Goal: Information Seeking & Learning: Learn about a topic

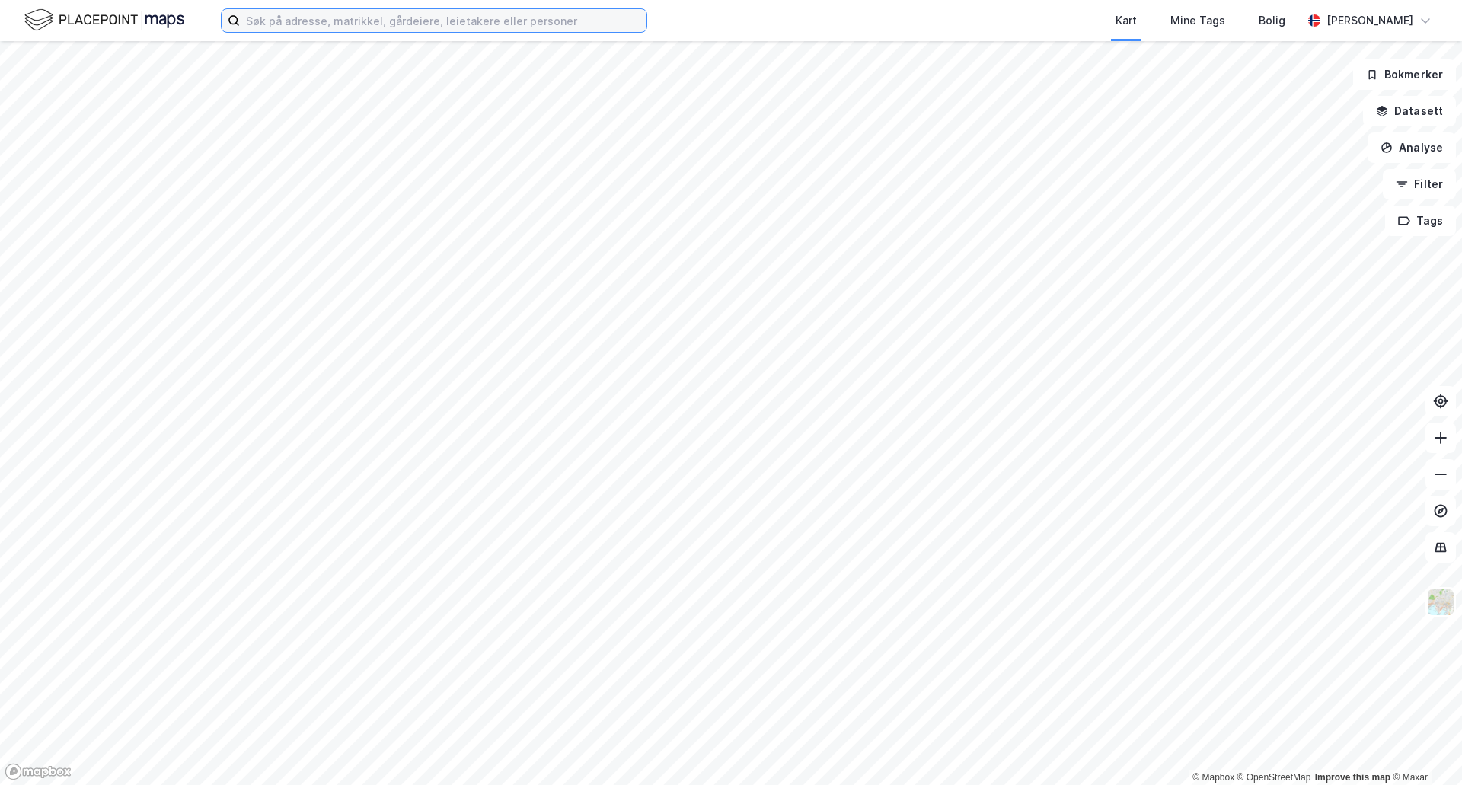
click at [296, 15] on input at bounding box center [443, 20] width 407 height 23
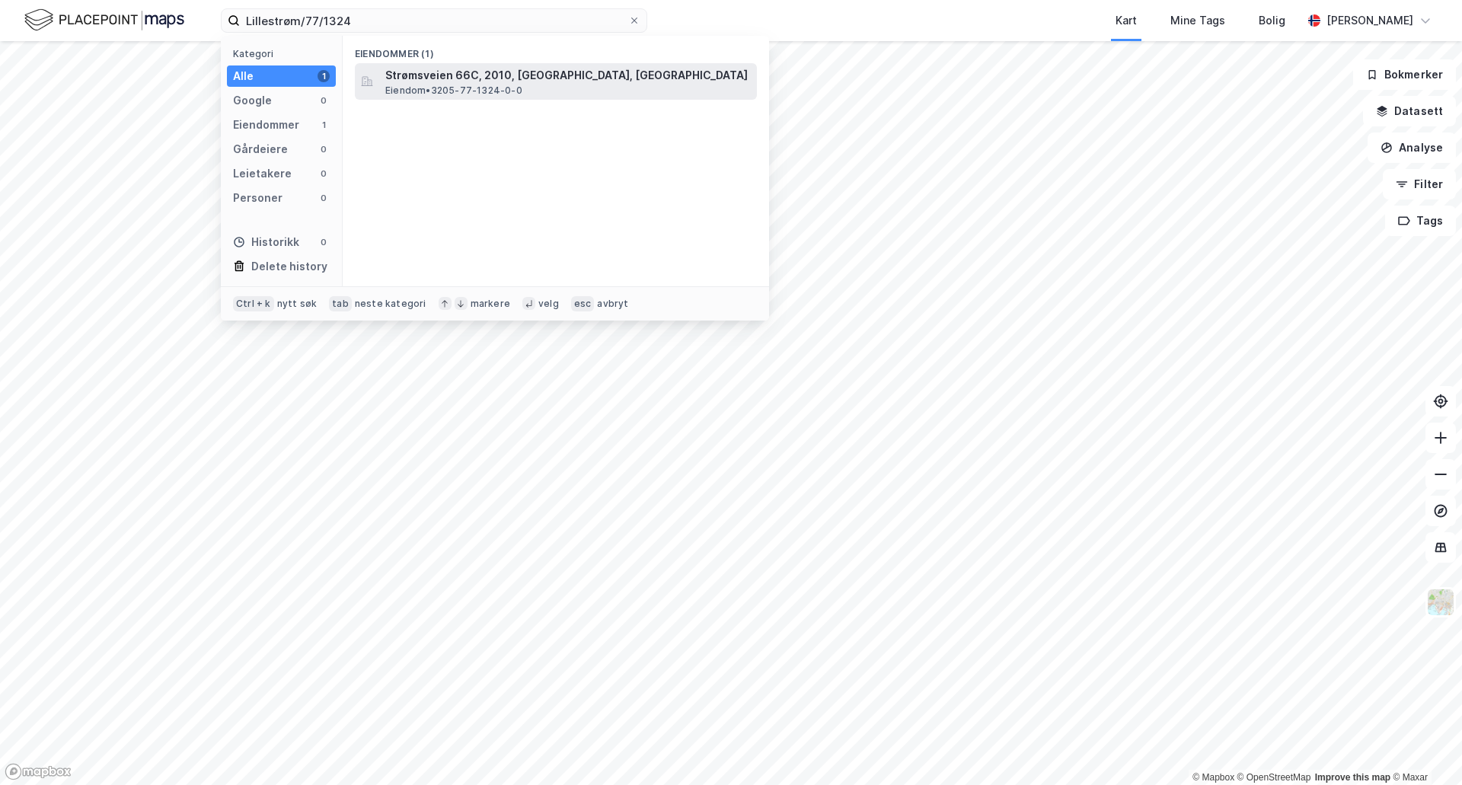
click at [453, 70] on span "Strømsveien 66C, 2010, STRØMMEN, LILLESTRØM" at bounding box center [568, 75] width 366 height 18
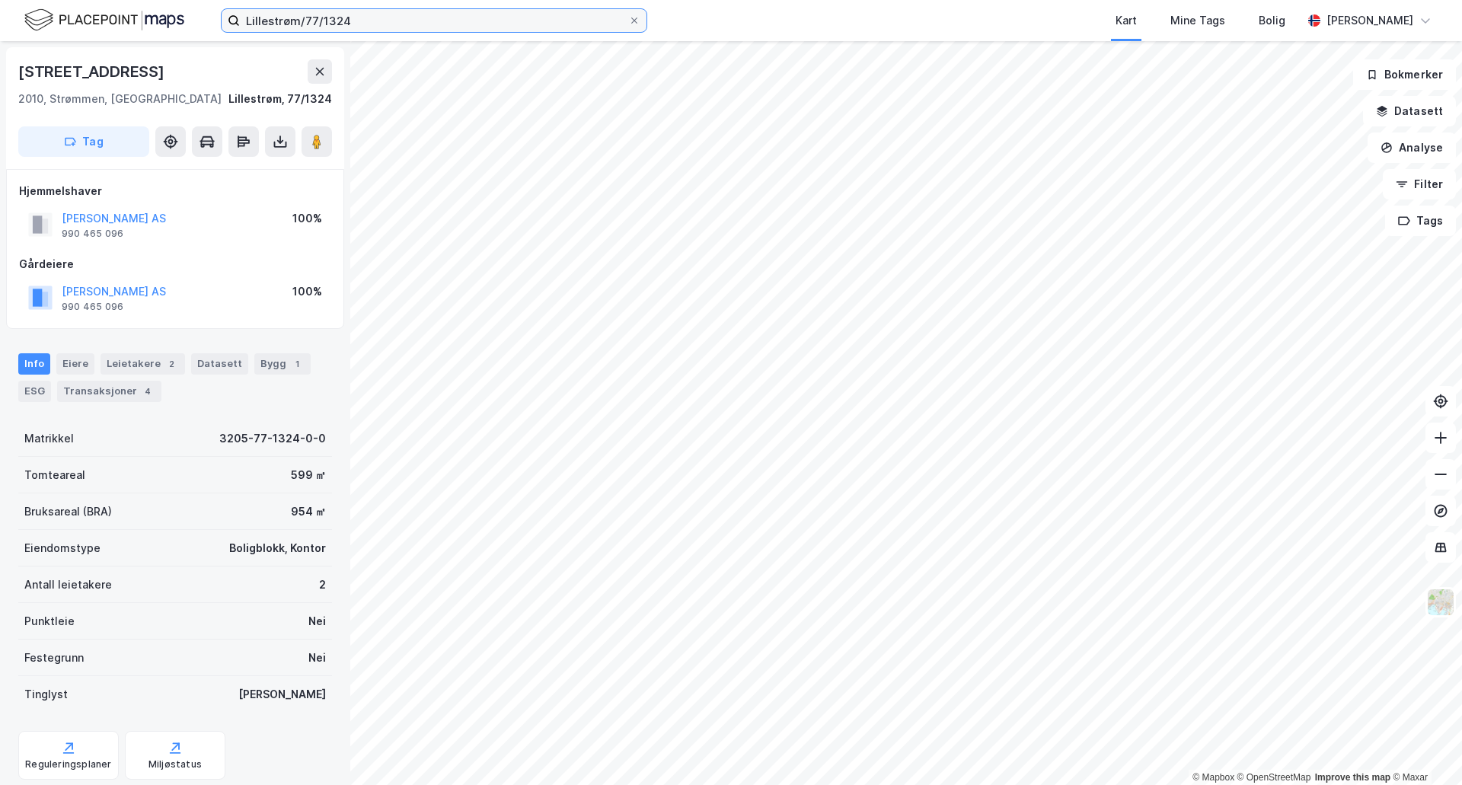
click at [352, 21] on input "Lillestrøm/77/1324" at bounding box center [434, 20] width 388 height 23
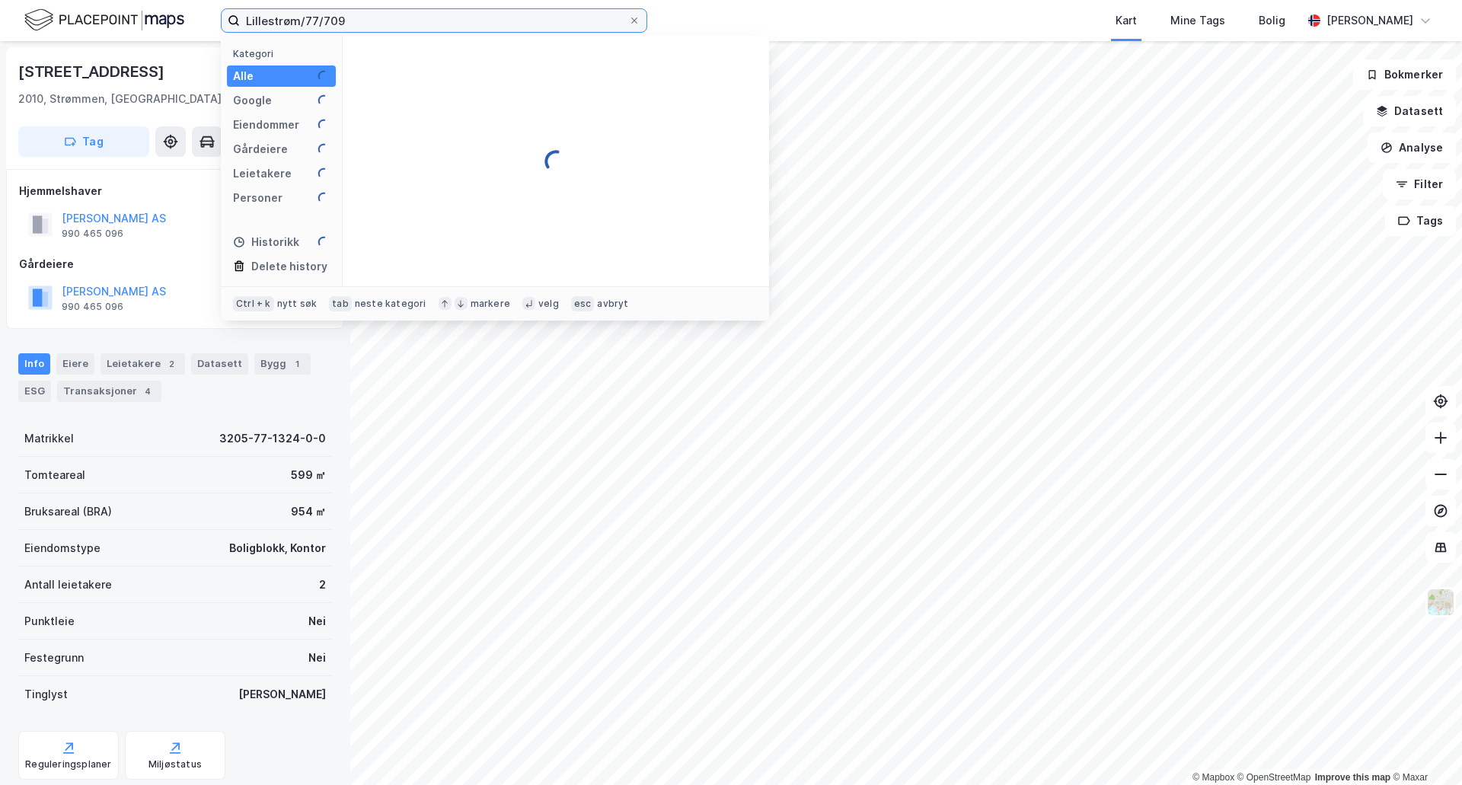
type input "Lillestrøm/77/709"
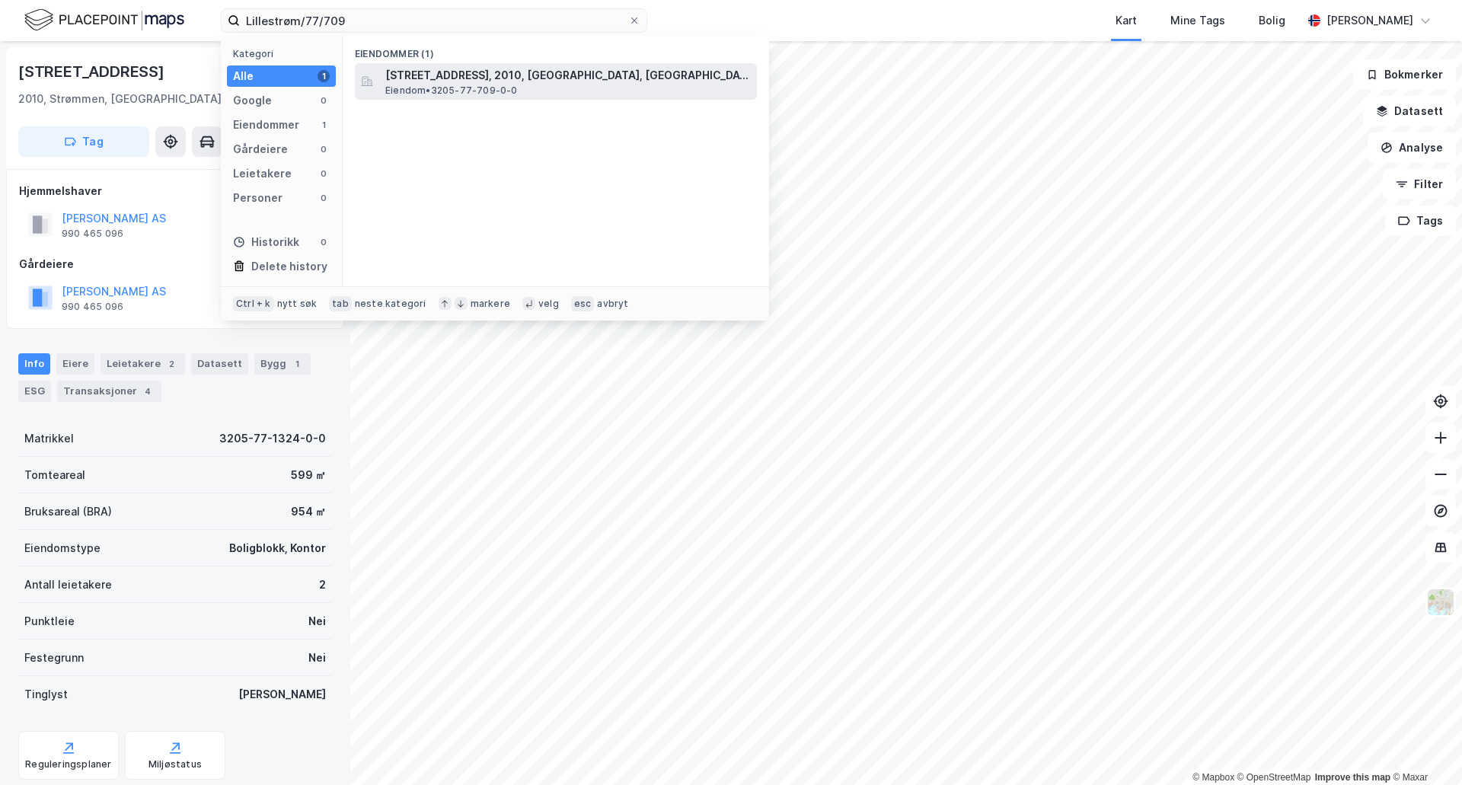
click at [422, 77] on span "Strømsveien 66B, 2010, STRØMMEN, LILLESTRØM" at bounding box center [568, 75] width 366 height 18
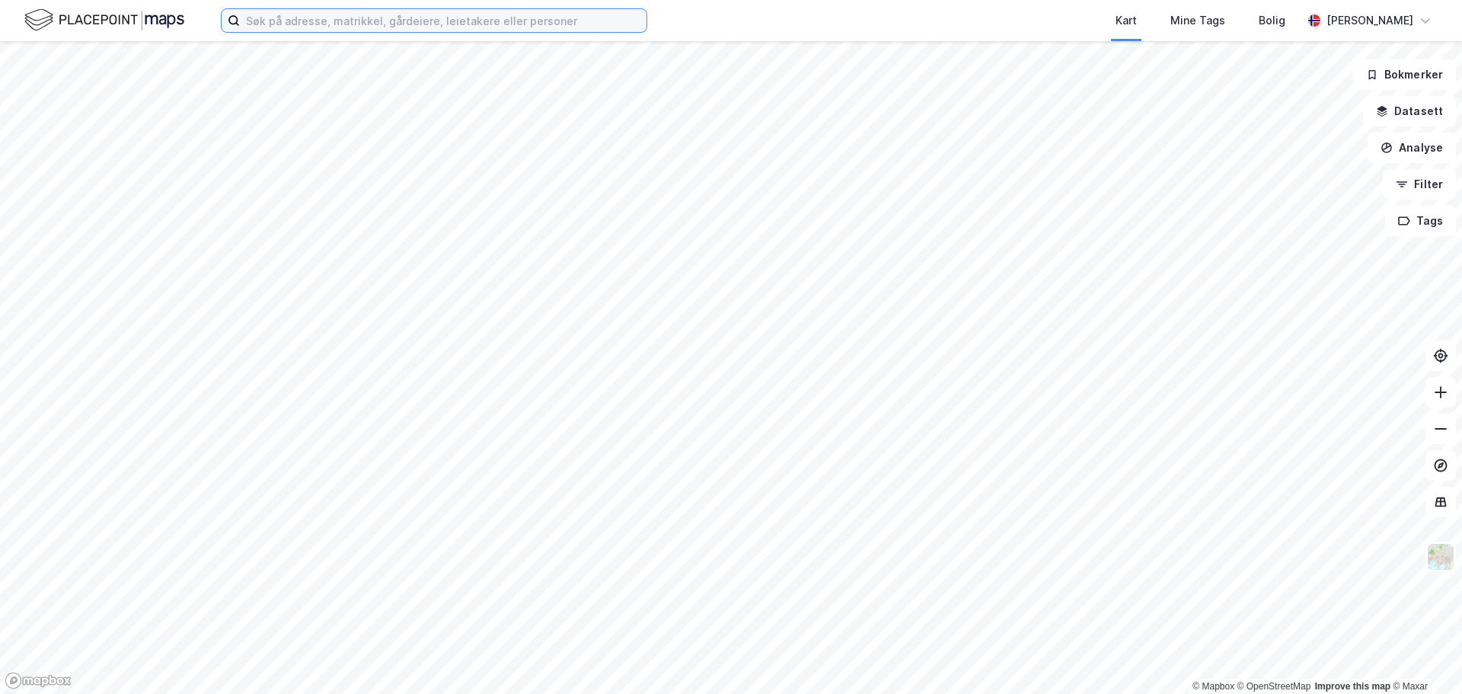
click at [496, 19] on input at bounding box center [443, 20] width 407 height 23
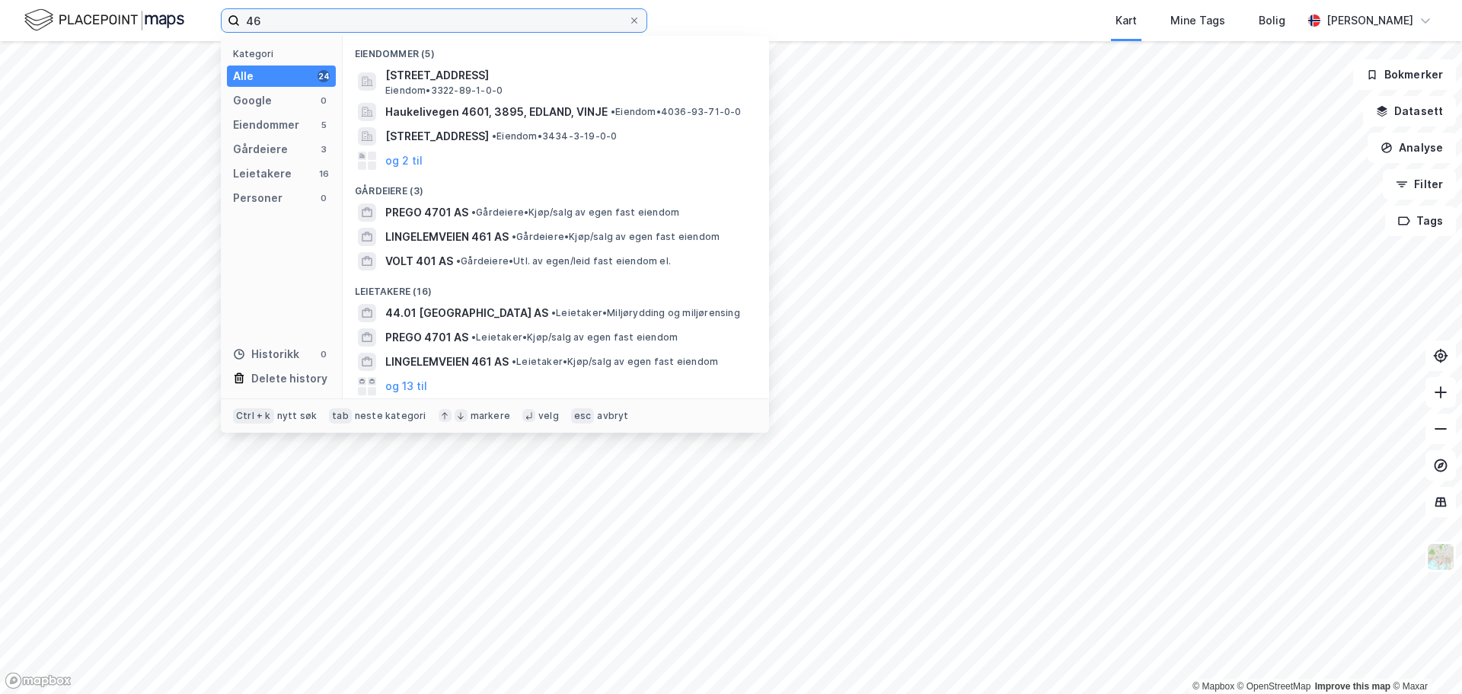
type input "4"
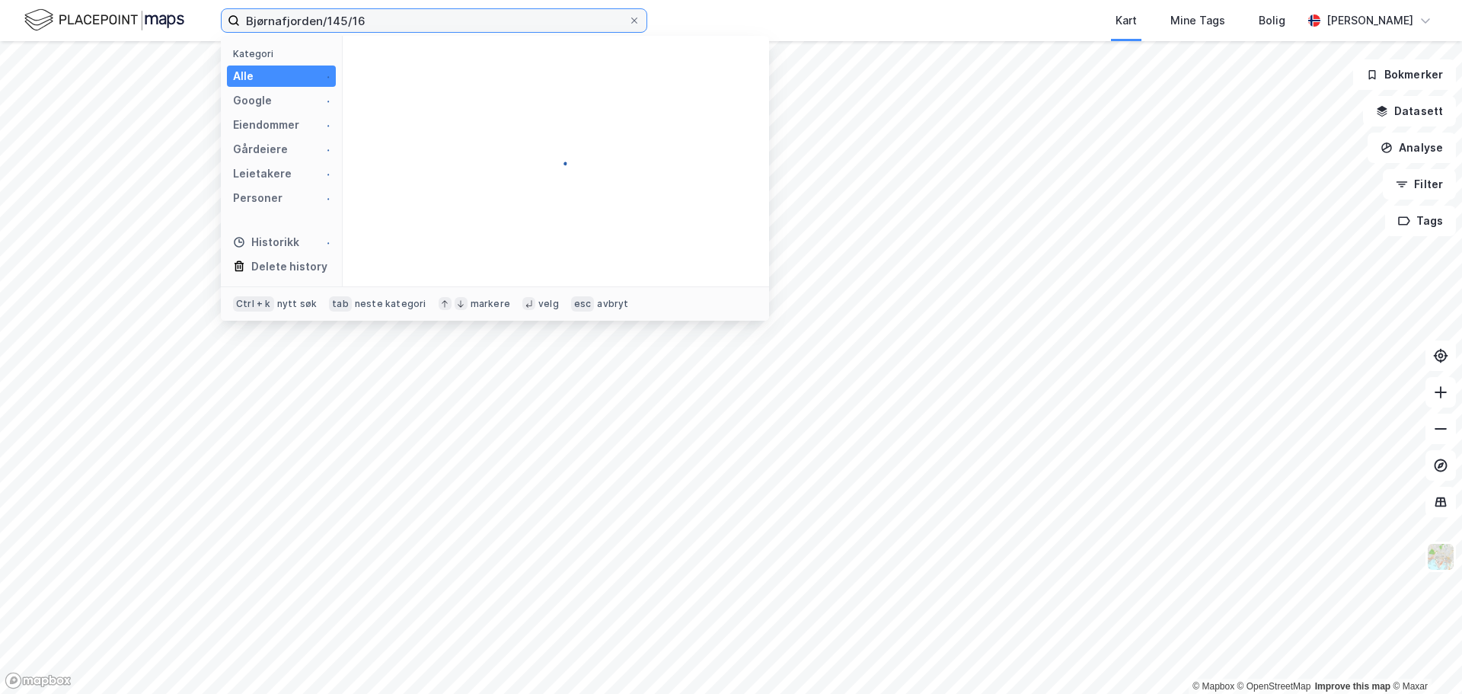
type input "Bjørnafjorden/145/16"
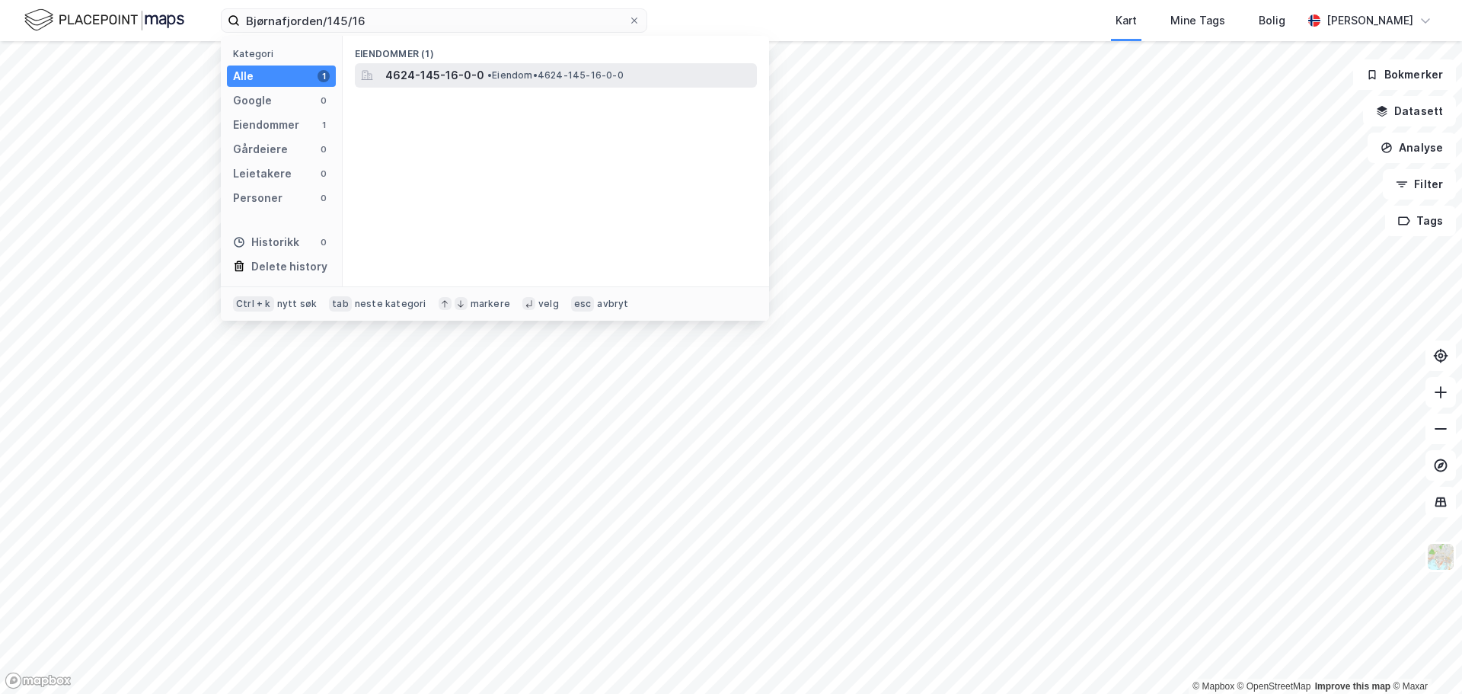
click at [487, 74] on span "•" at bounding box center [489, 74] width 5 height 11
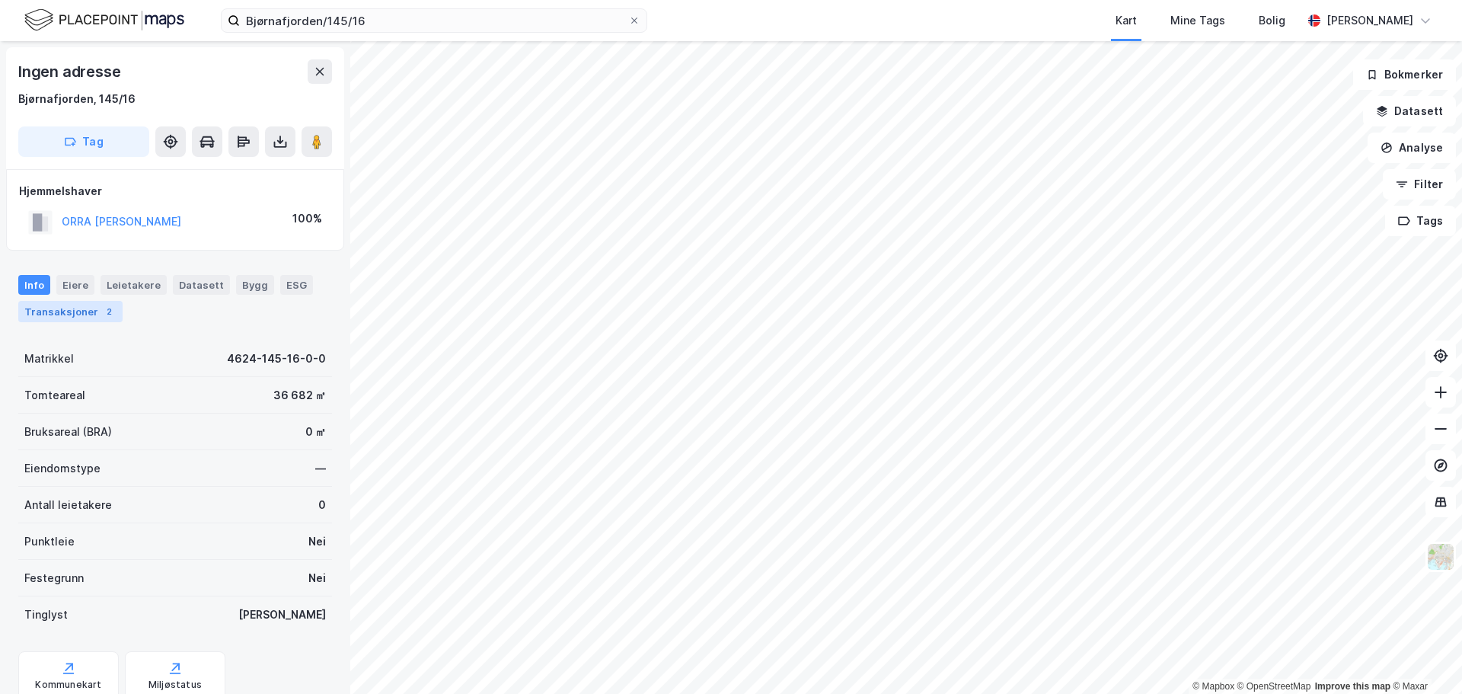
click at [83, 309] on div "Transaksjoner 2" at bounding box center [70, 311] width 104 height 21
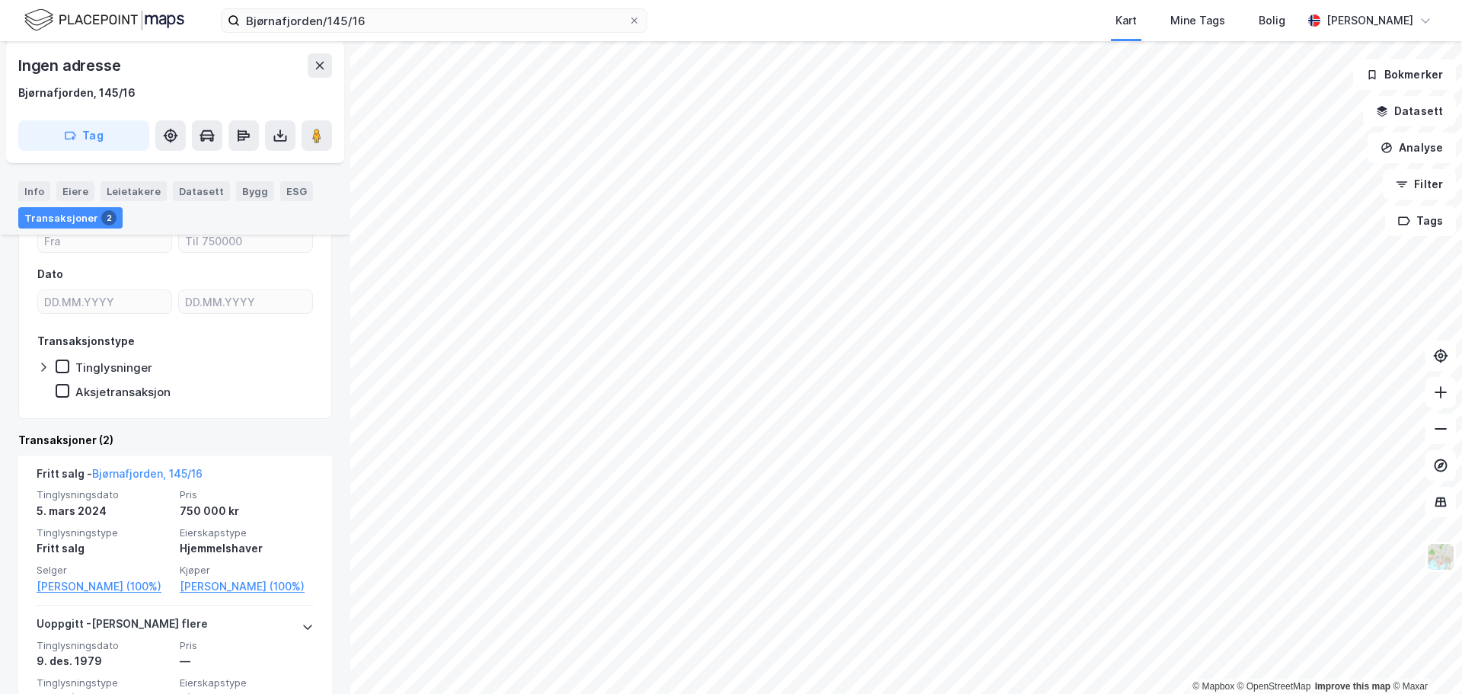
scroll to position [250, 0]
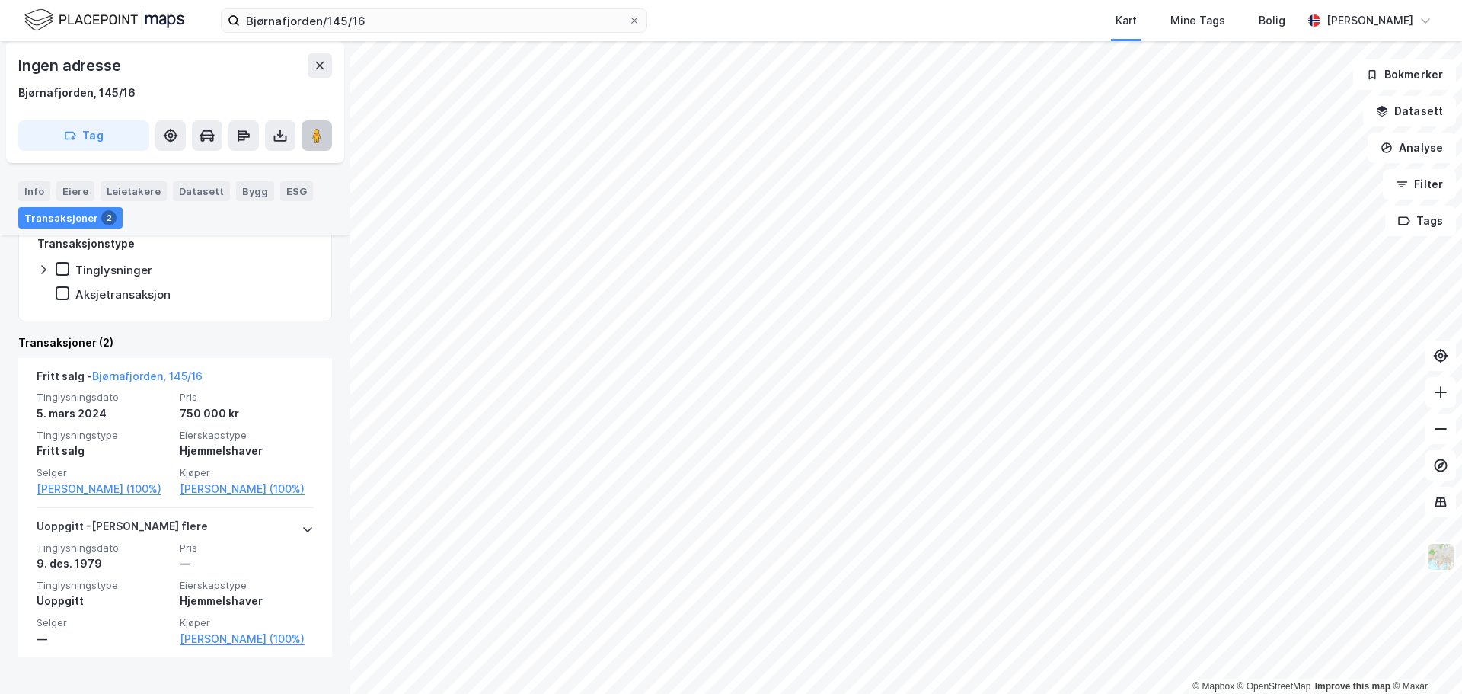
click at [315, 134] on image at bounding box center [316, 135] width 9 height 15
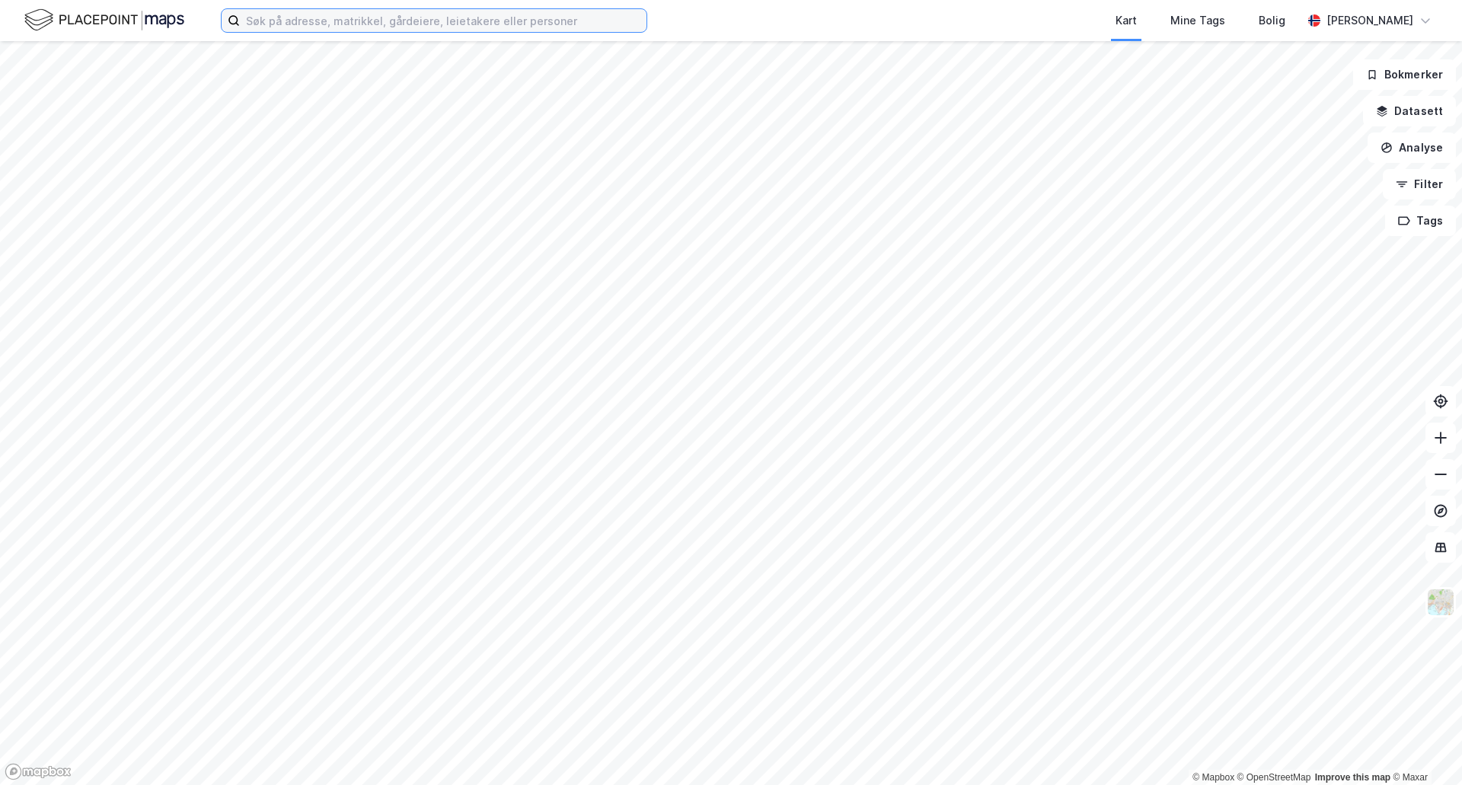
click at [395, 24] on input at bounding box center [443, 20] width 407 height 23
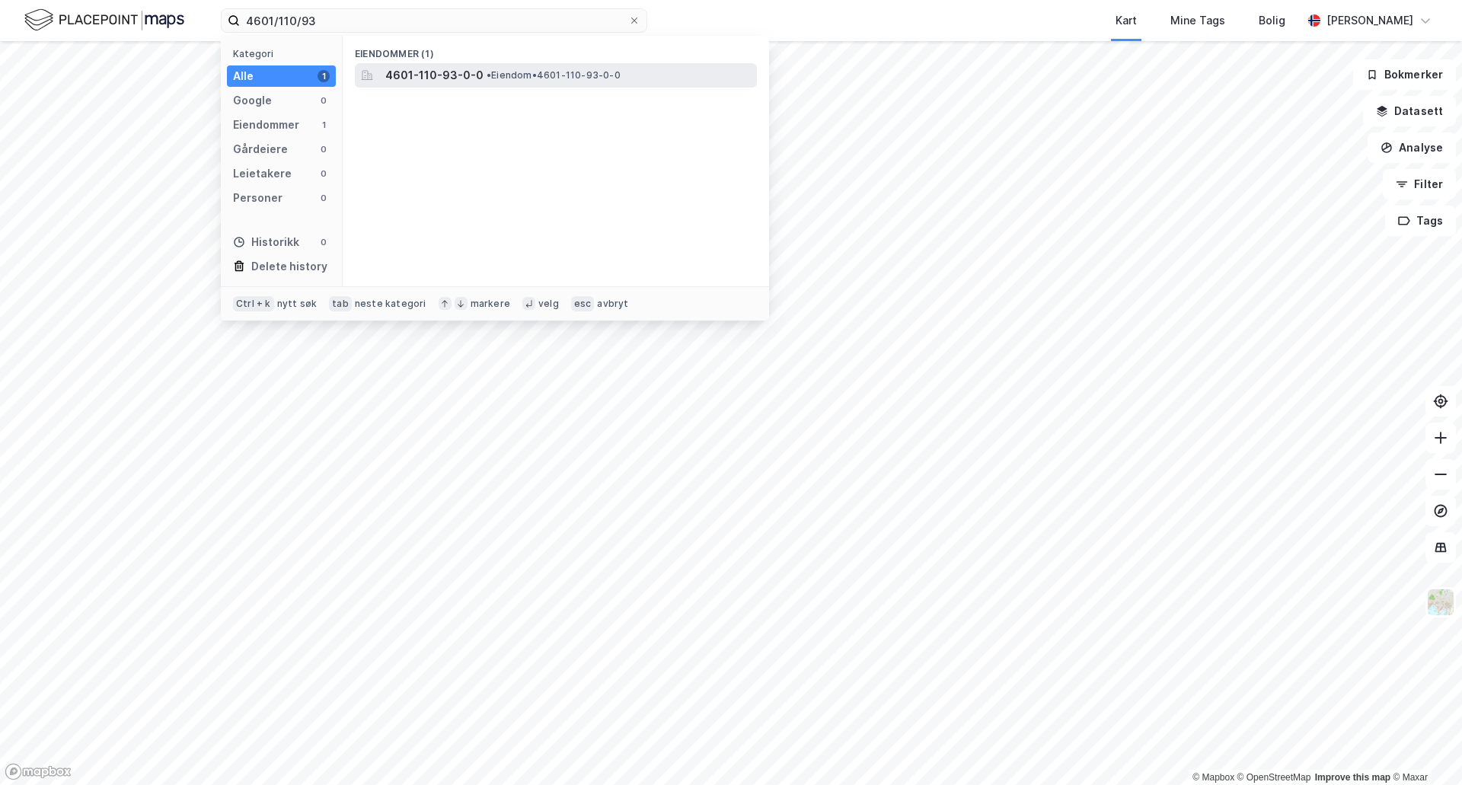
click at [435, 78] on span "4601-110-93-0-0" at bounding box center [434, 75] width 98 height 18
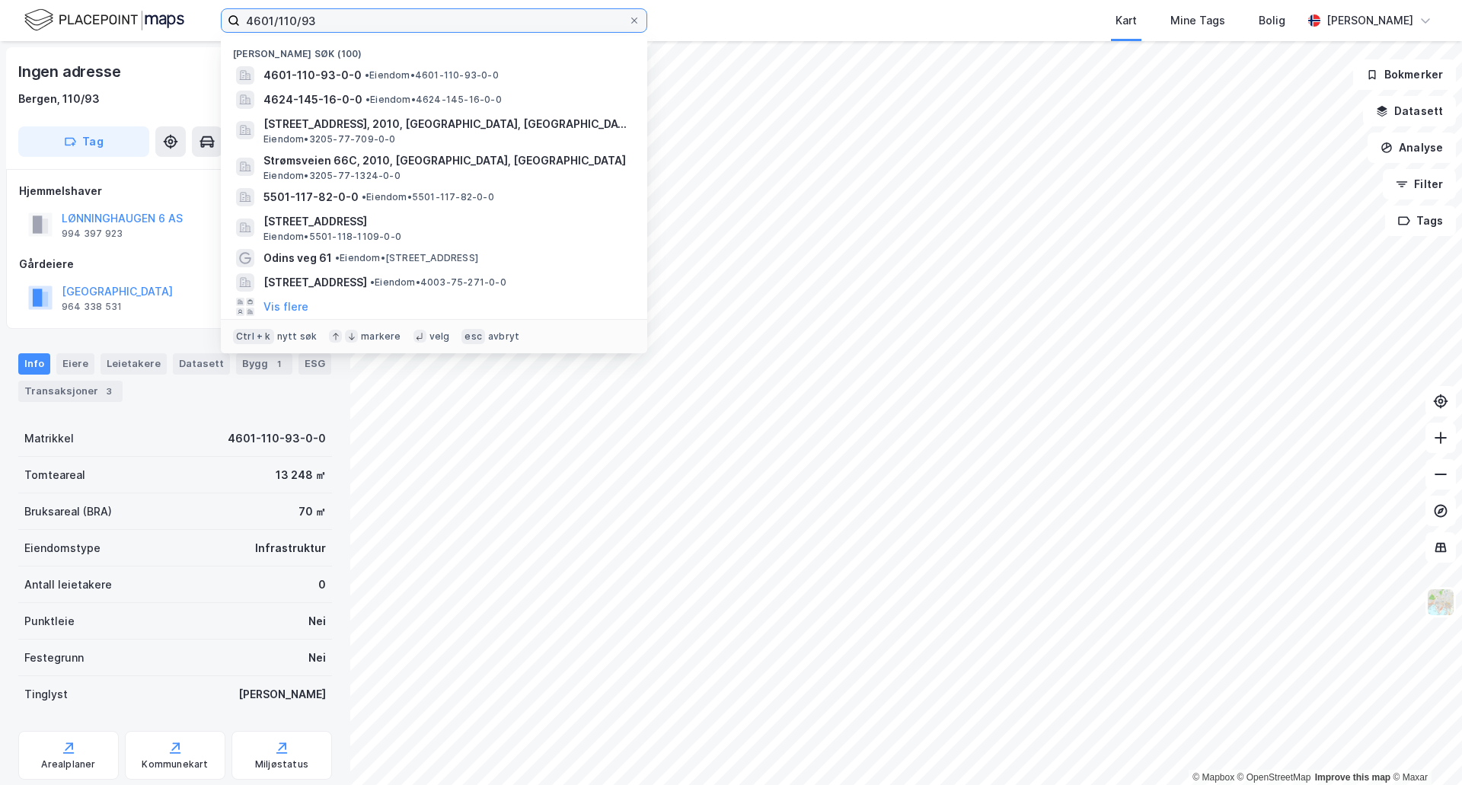
drag, startPoint x: 301, startPoint y: 23, endPoint x: 346, endPoint y: 16, distance: 45.5
click at [346, 16] on input "4601/110/93" at bounding box center [434, 20] width 388 height 23
type input "4601/110/55"
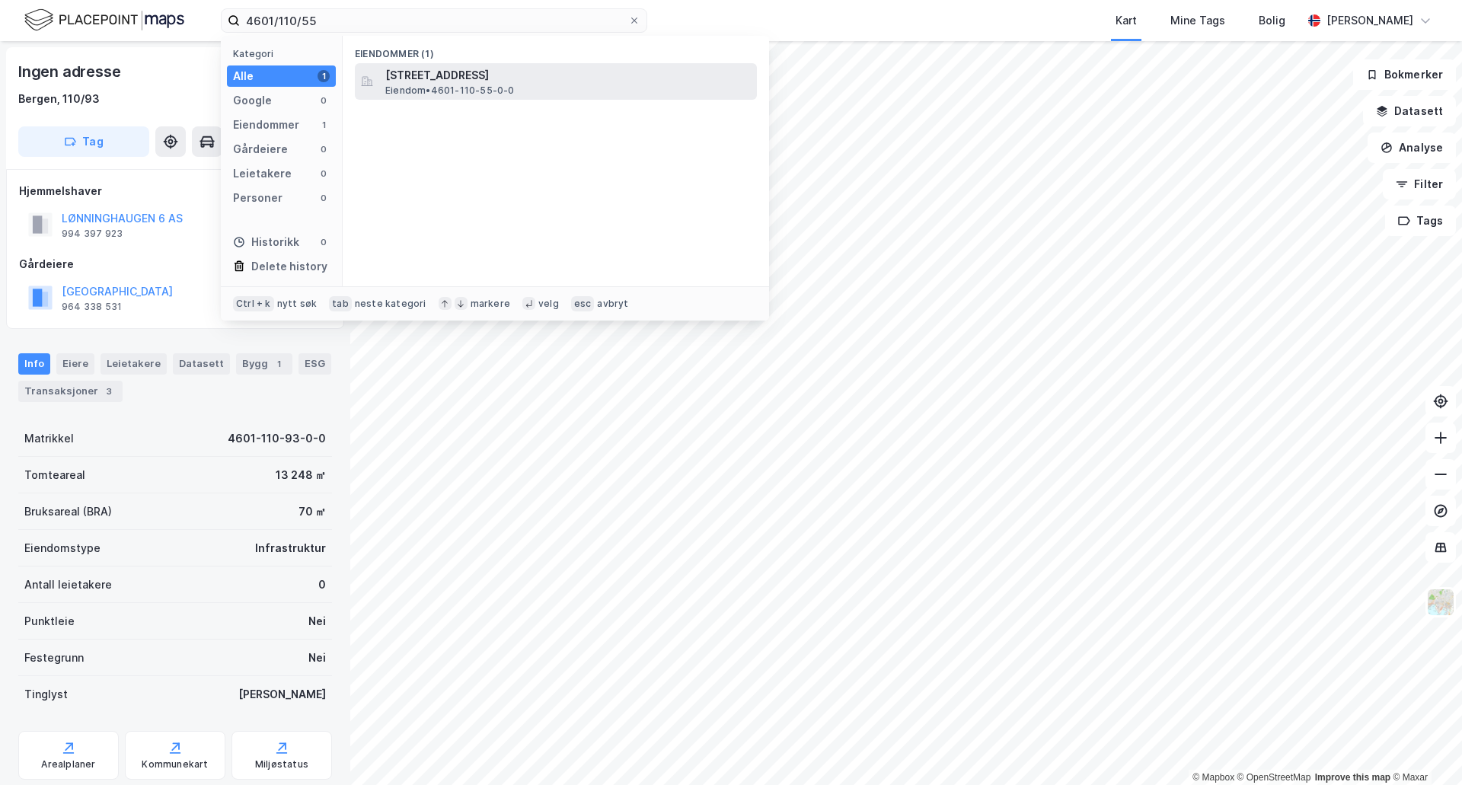
click at [439, 75] on span "[STREET_ADDRESS]" at bounding box center [568, 75] width 366 height 18
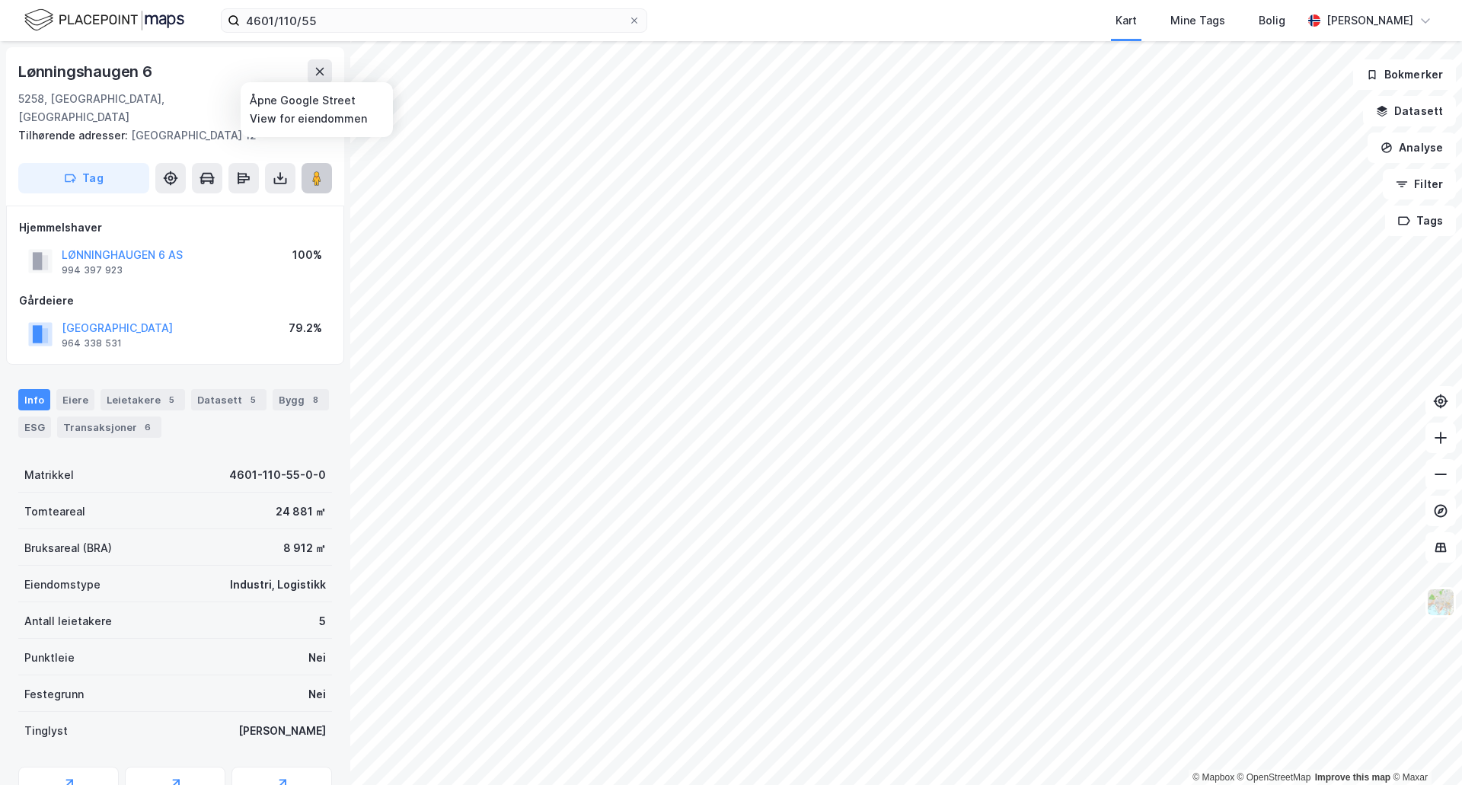
click at [323, 171] on icon at bounding box center [316, 178] width 15 height 15
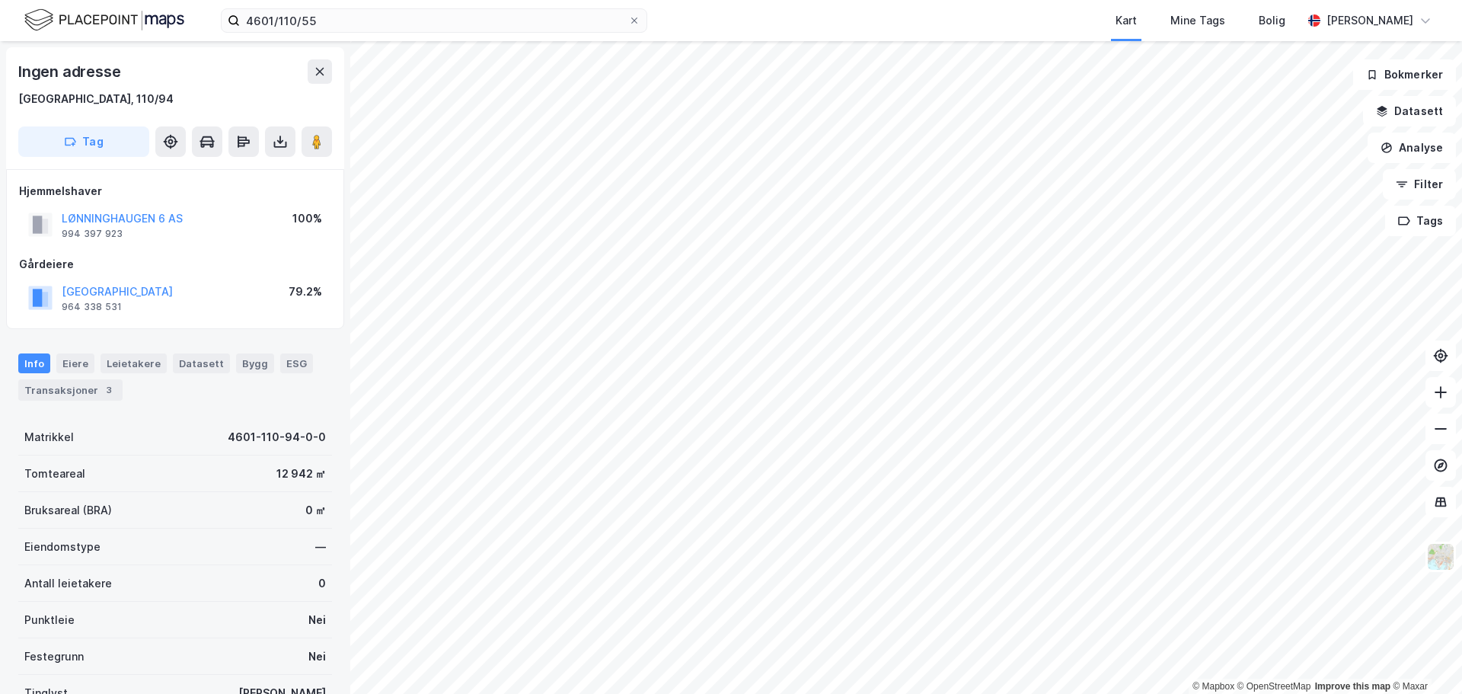
scroll to position [76, 0]
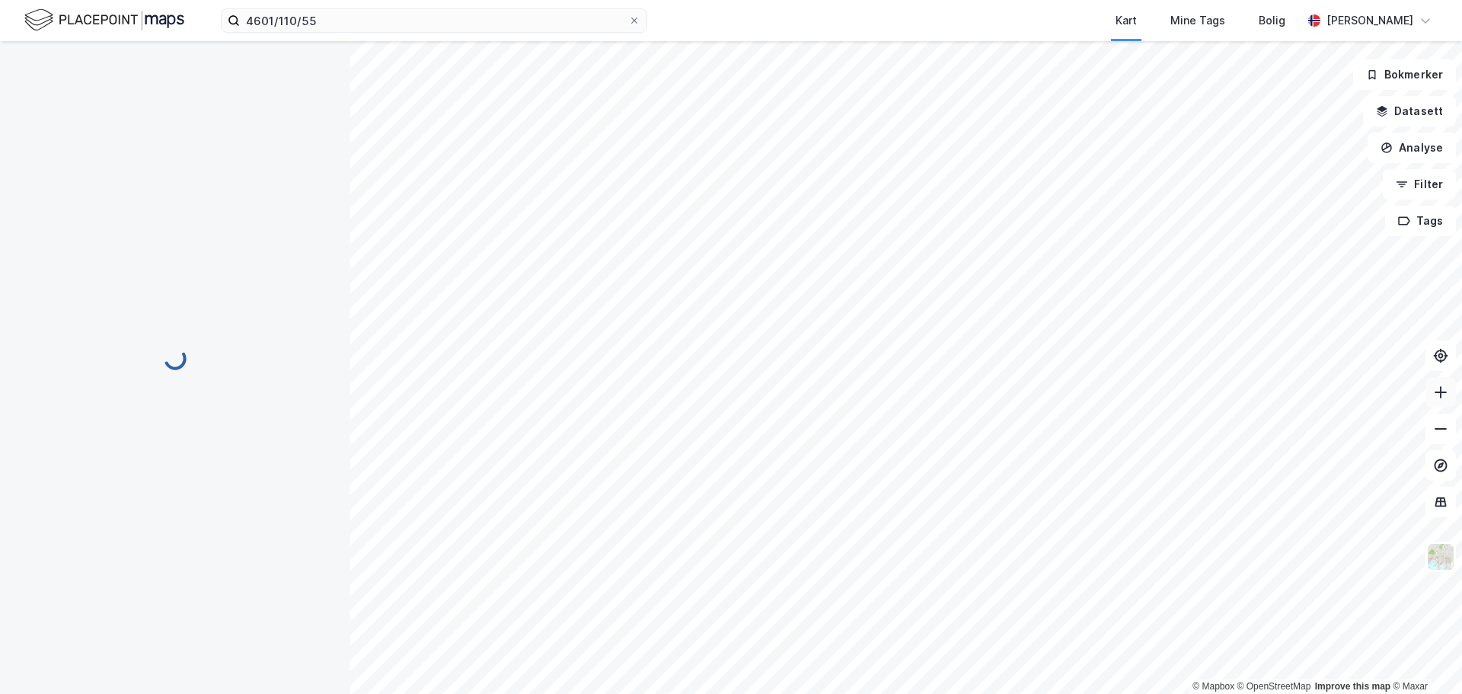
scroll to position [76, 0]
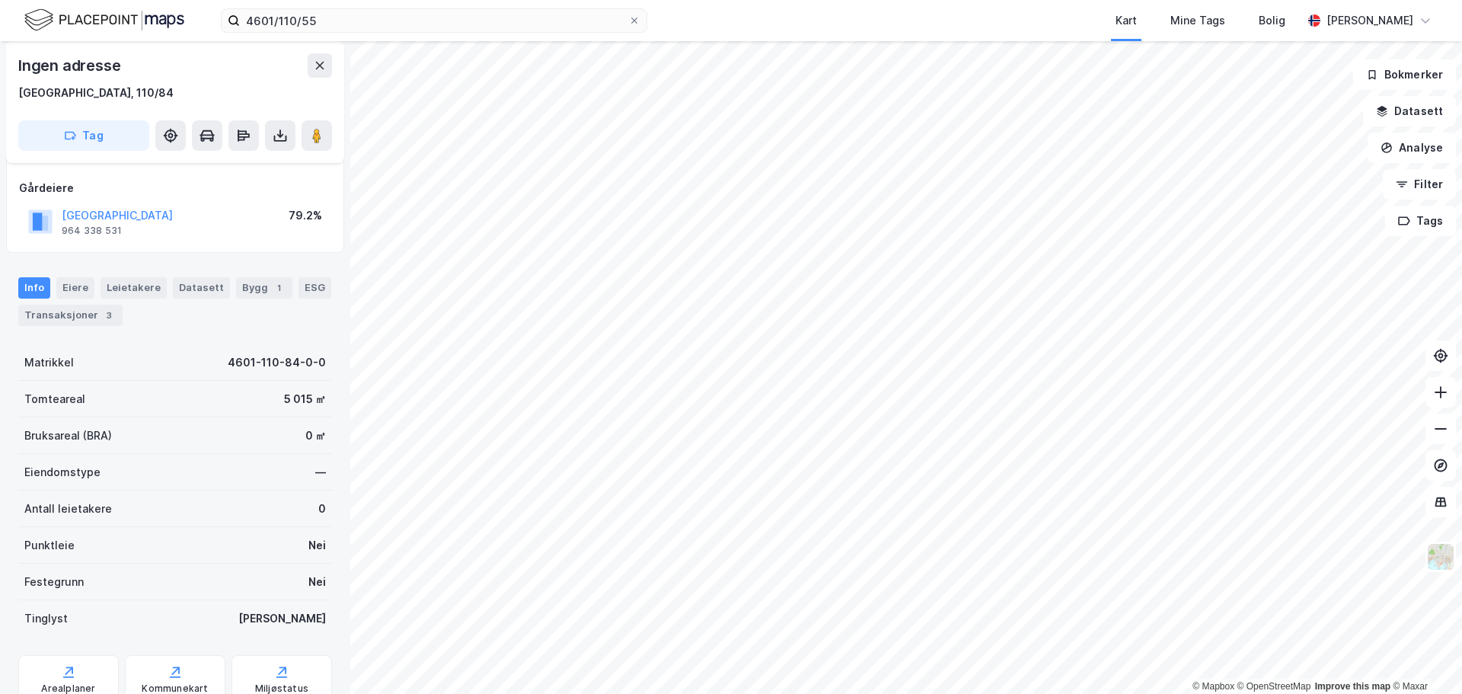
scroll to position [136, 0]
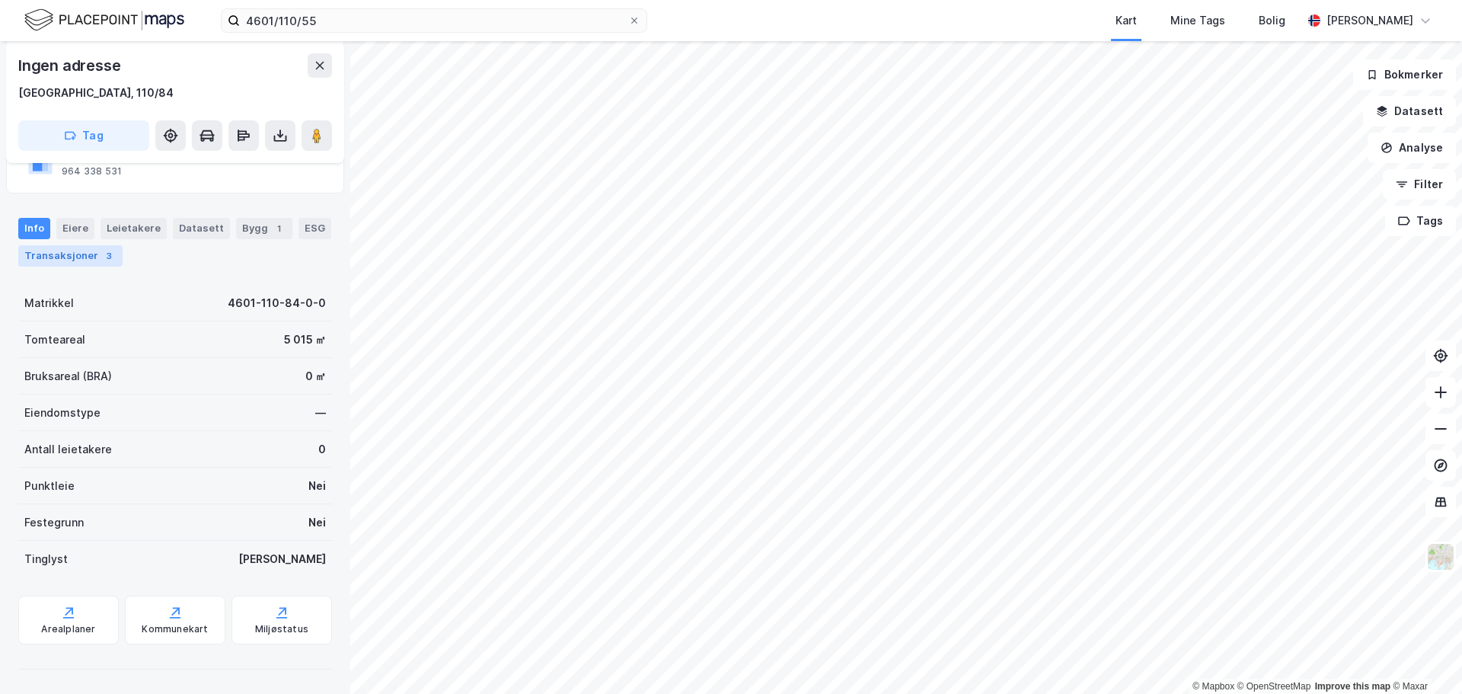
click at [101, 258] on div "3" at bounding box center [108, 255] width 15 height 15
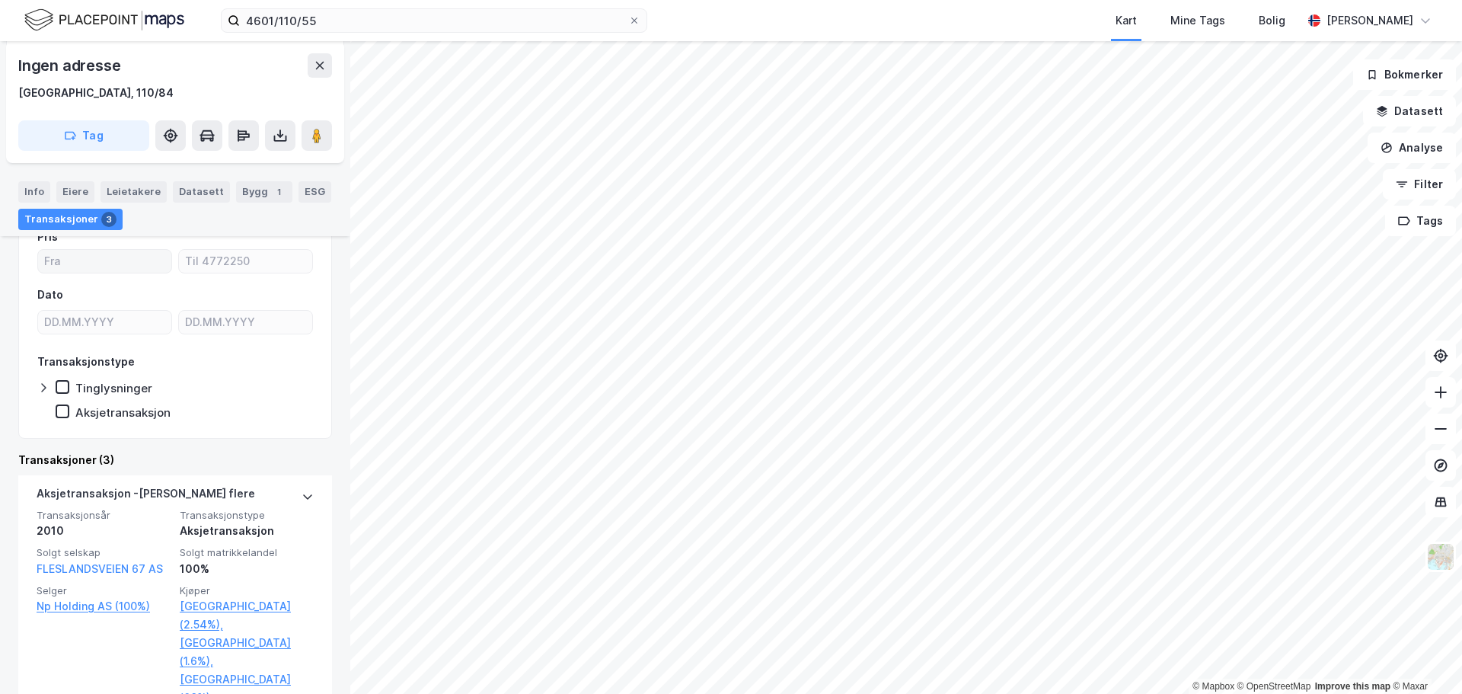
scroll to position [288, 0]
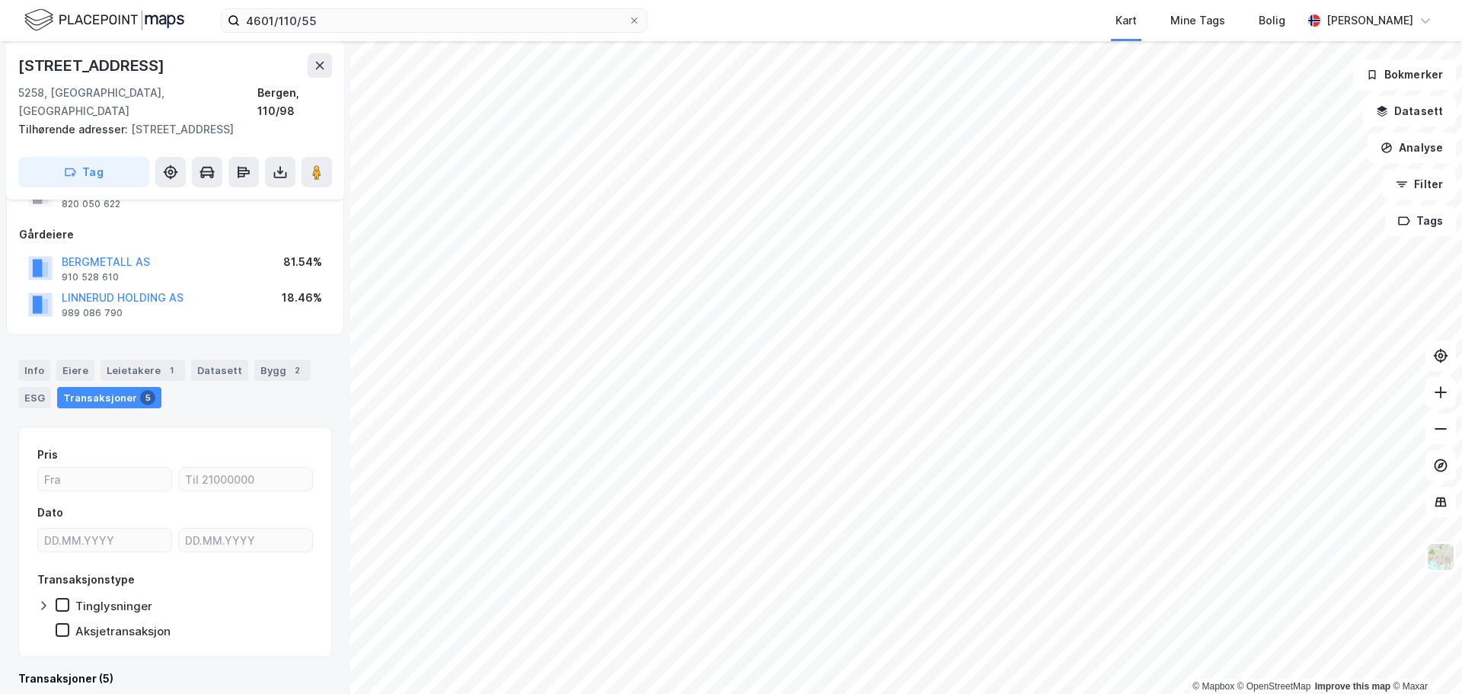
scroll to position [371, 0]
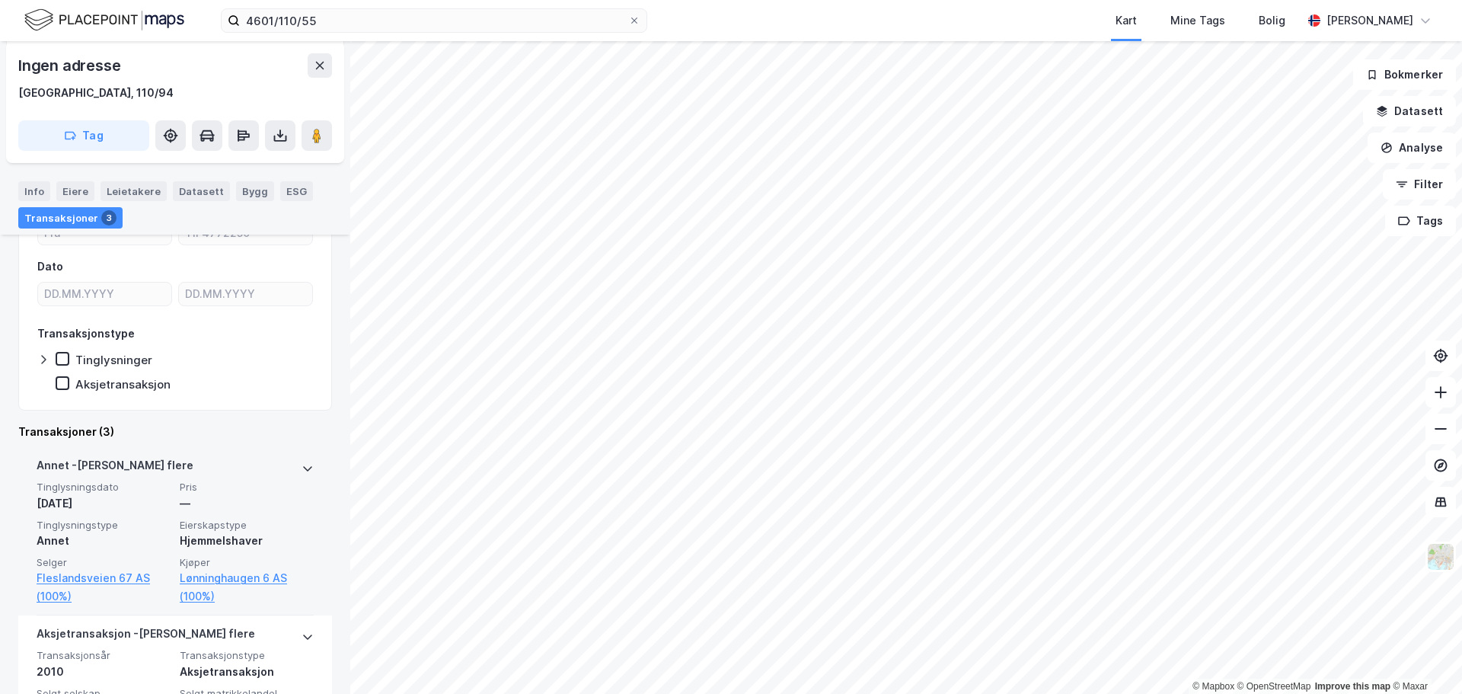
scroll to position [391, 0]
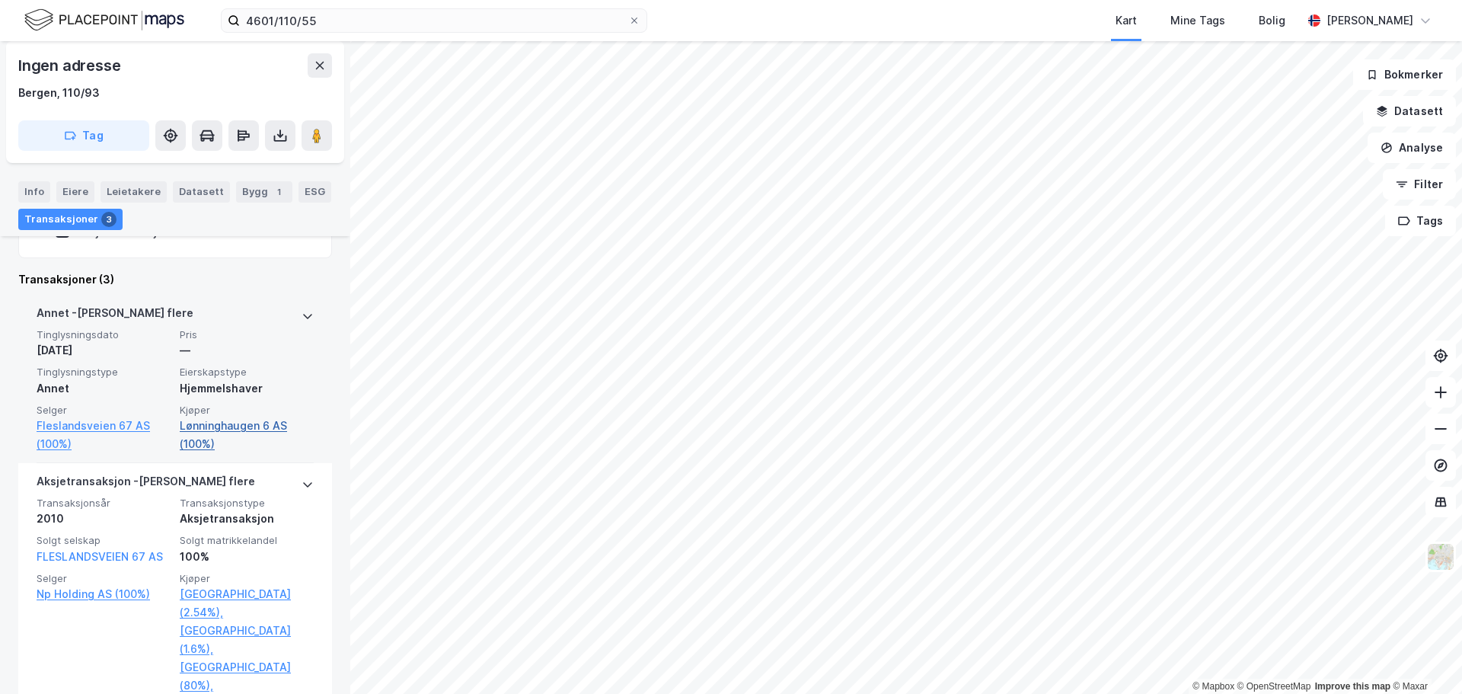
scroll to position [468, 0]
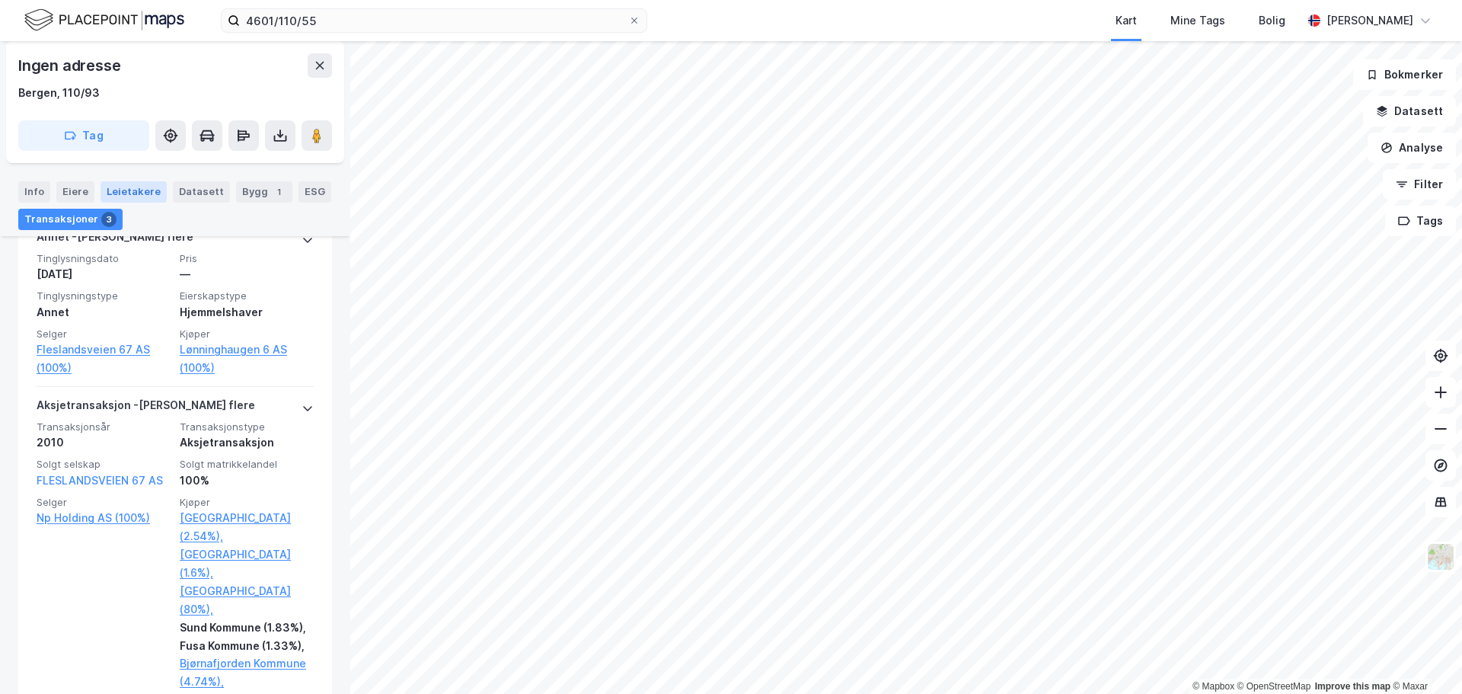
click at [136, 187] on div "Leietakere" at bounding box center [134, 191] width 66 height 21
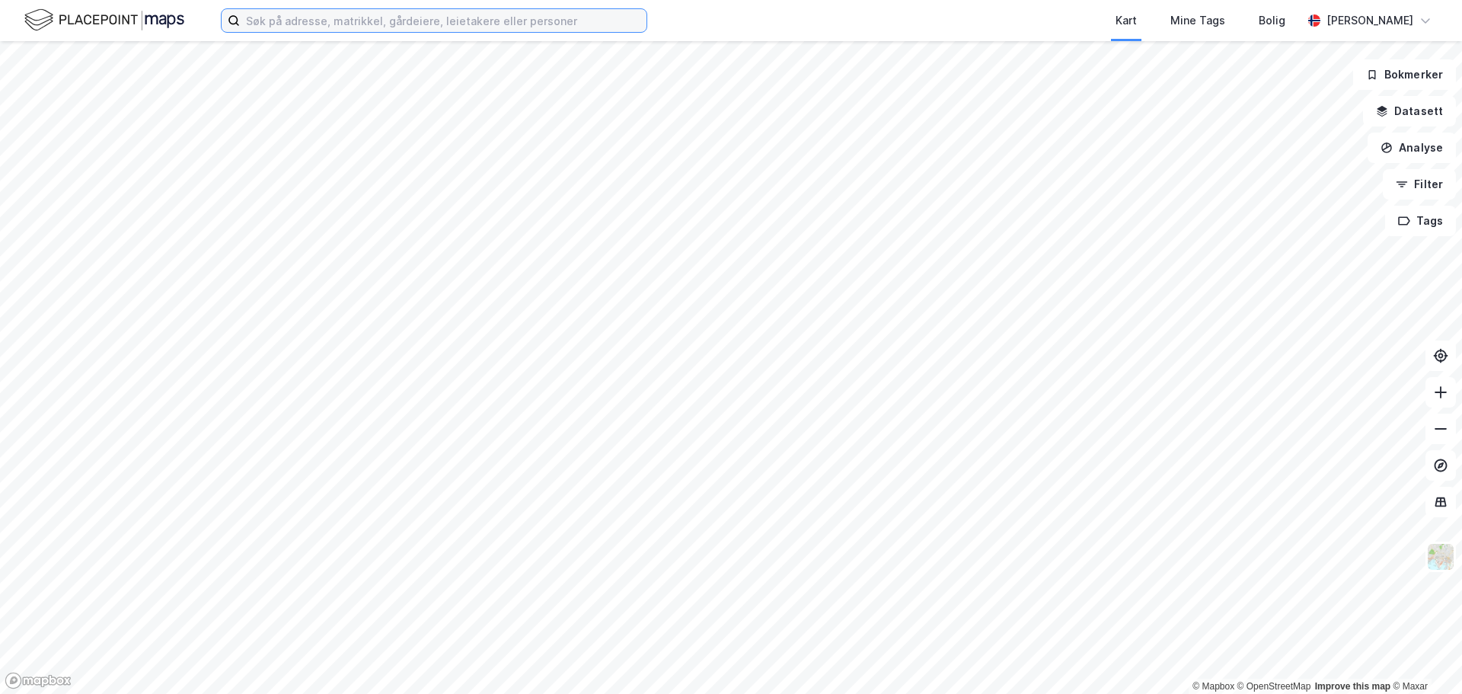
click at [475, 24] on input at bounding box center [443, 20] width 407 height 23
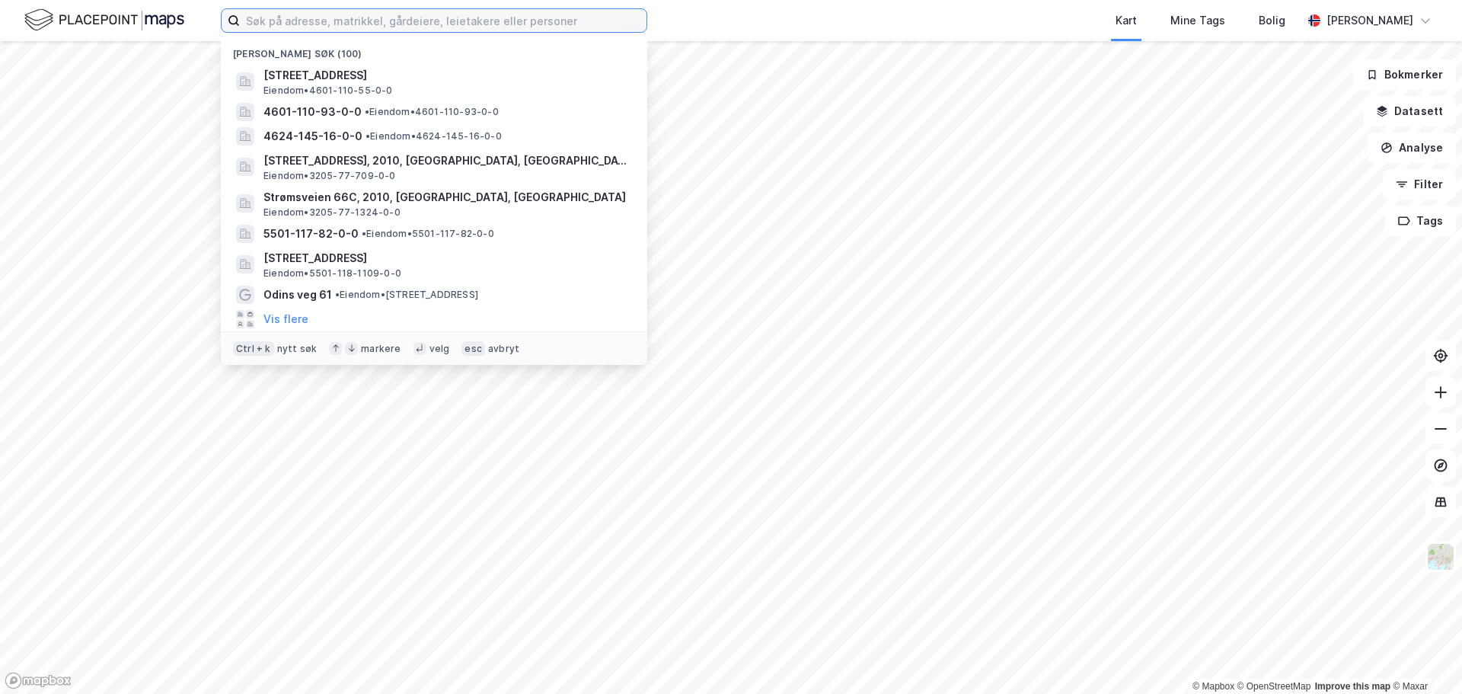
click at [485, 18] on input at bounding box center [443, 20] width 407 height 23
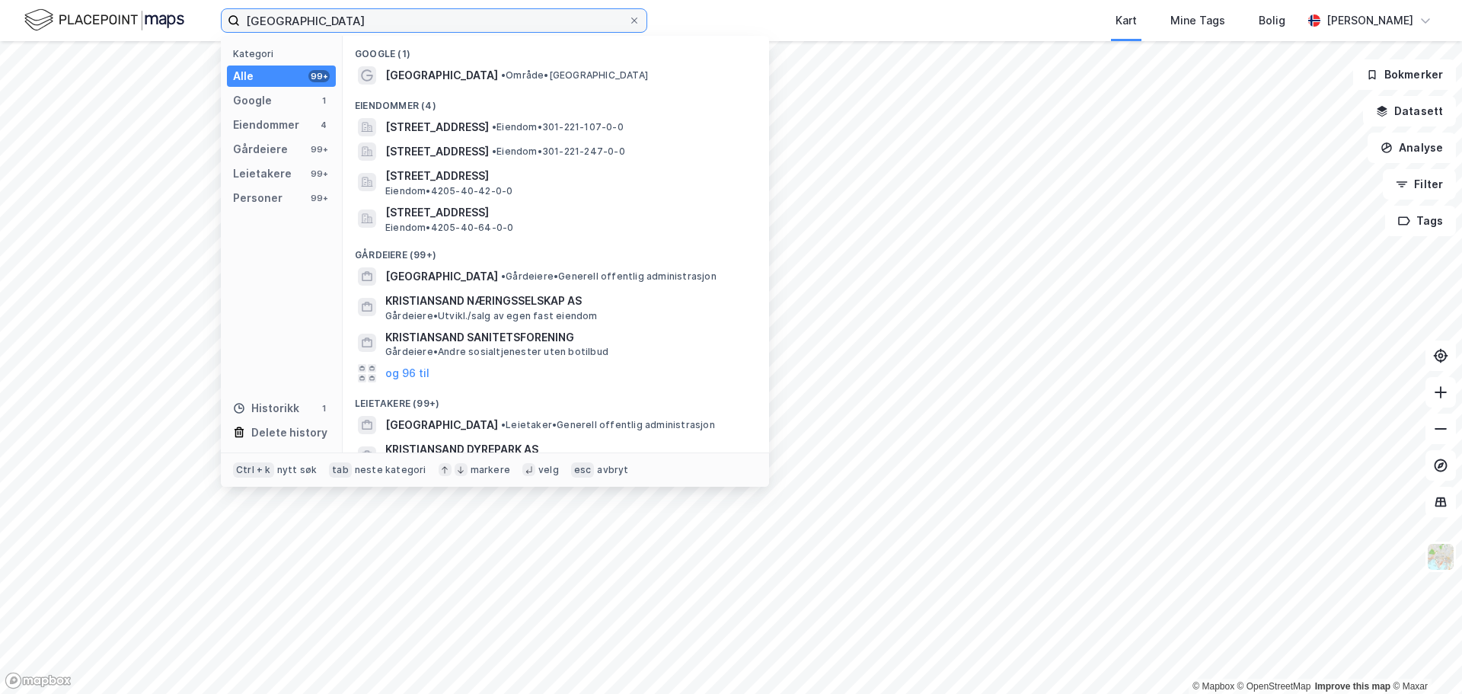
click at [518, 20] on input "Kristiansand" at bounding box center [434, 20] width 388 height 23
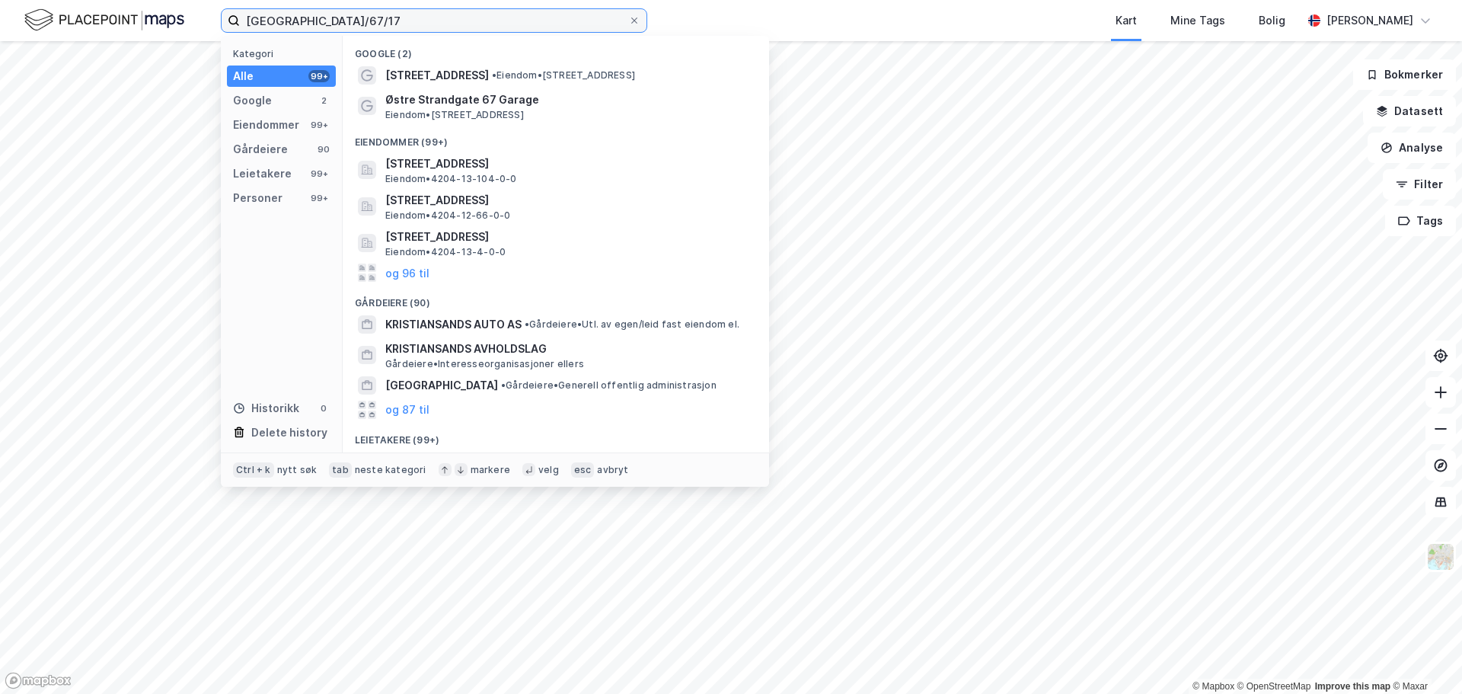
type input "[GEOGRAPHIC_DATA]/67/17"
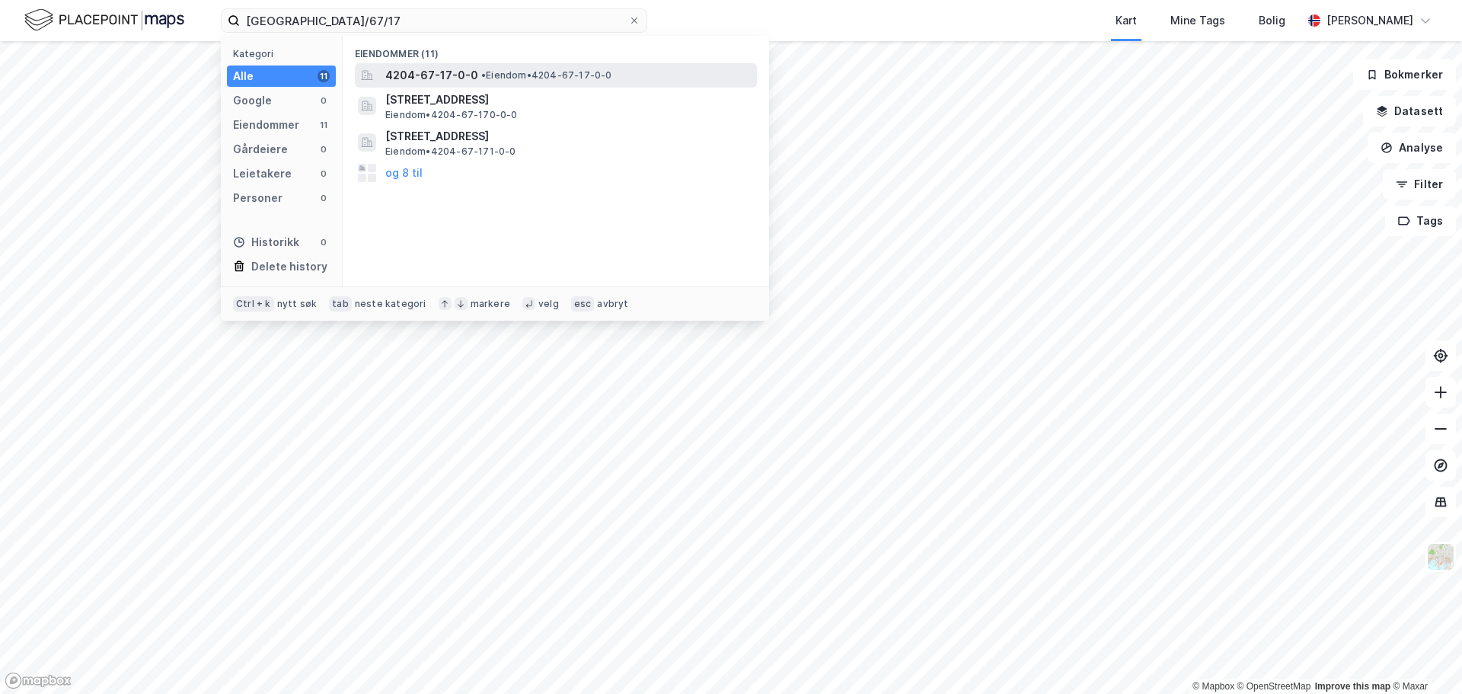
click at [444, 77] on span "4204-67-17-0-0" at bounding box center [431, 75] width 93 height 18
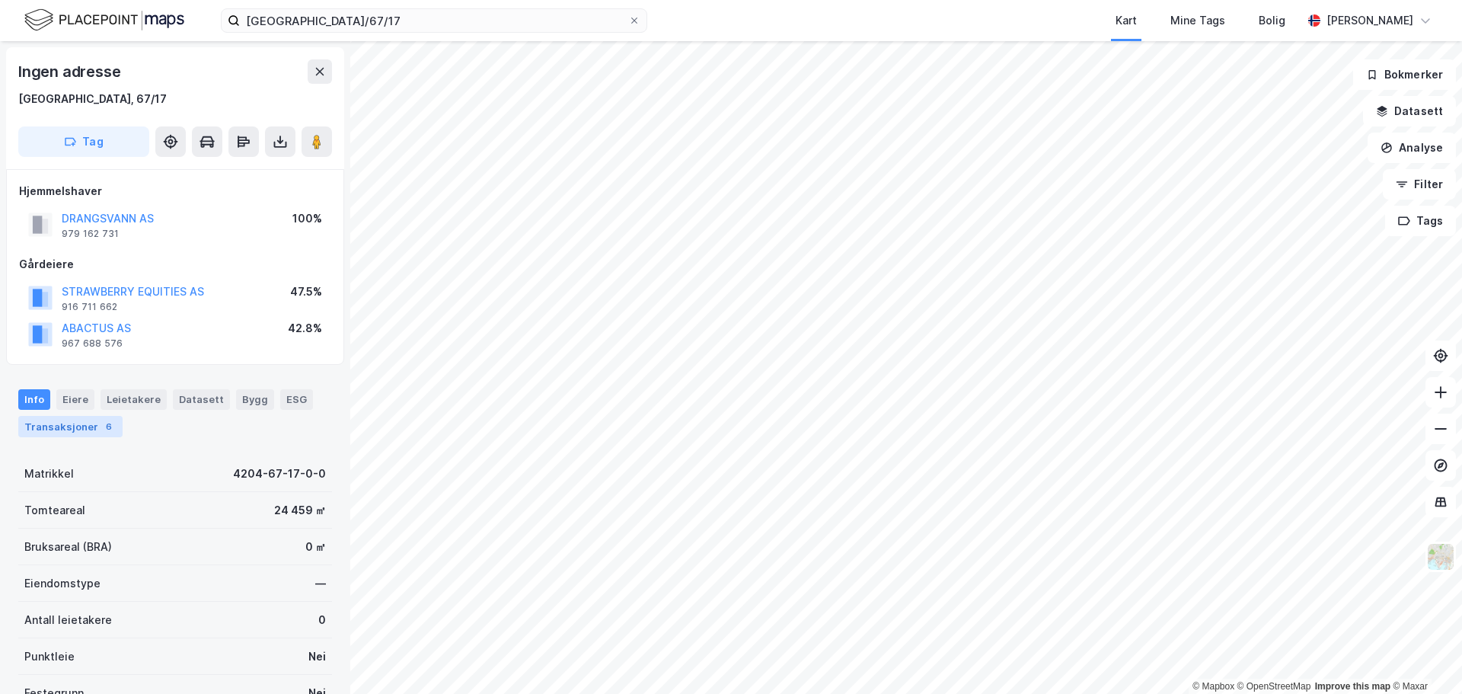
click at [61, 427] on div "Transaksjoner 6" at bounding box center [70, 426] width 104 height 21
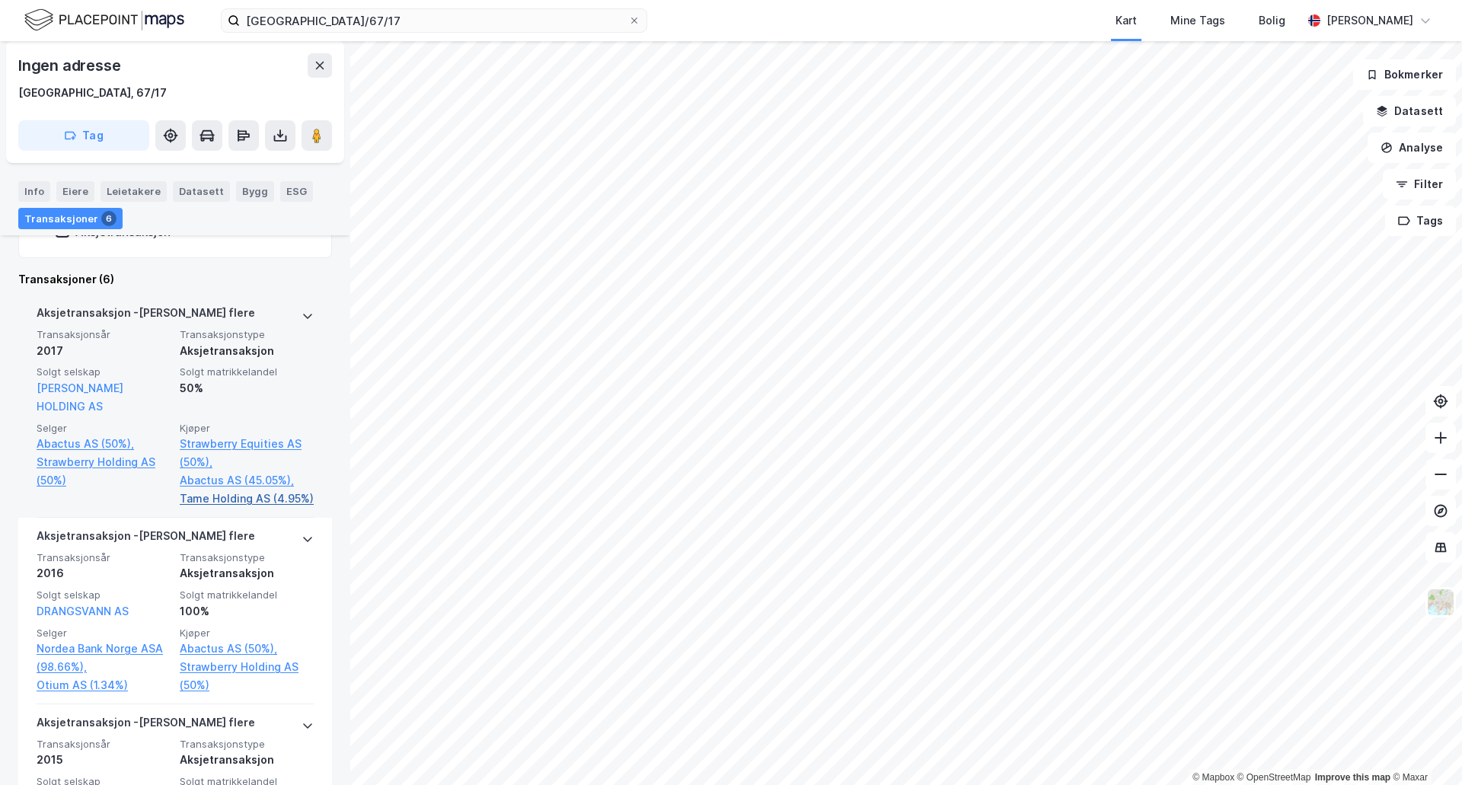
scroll to position [808, 0]
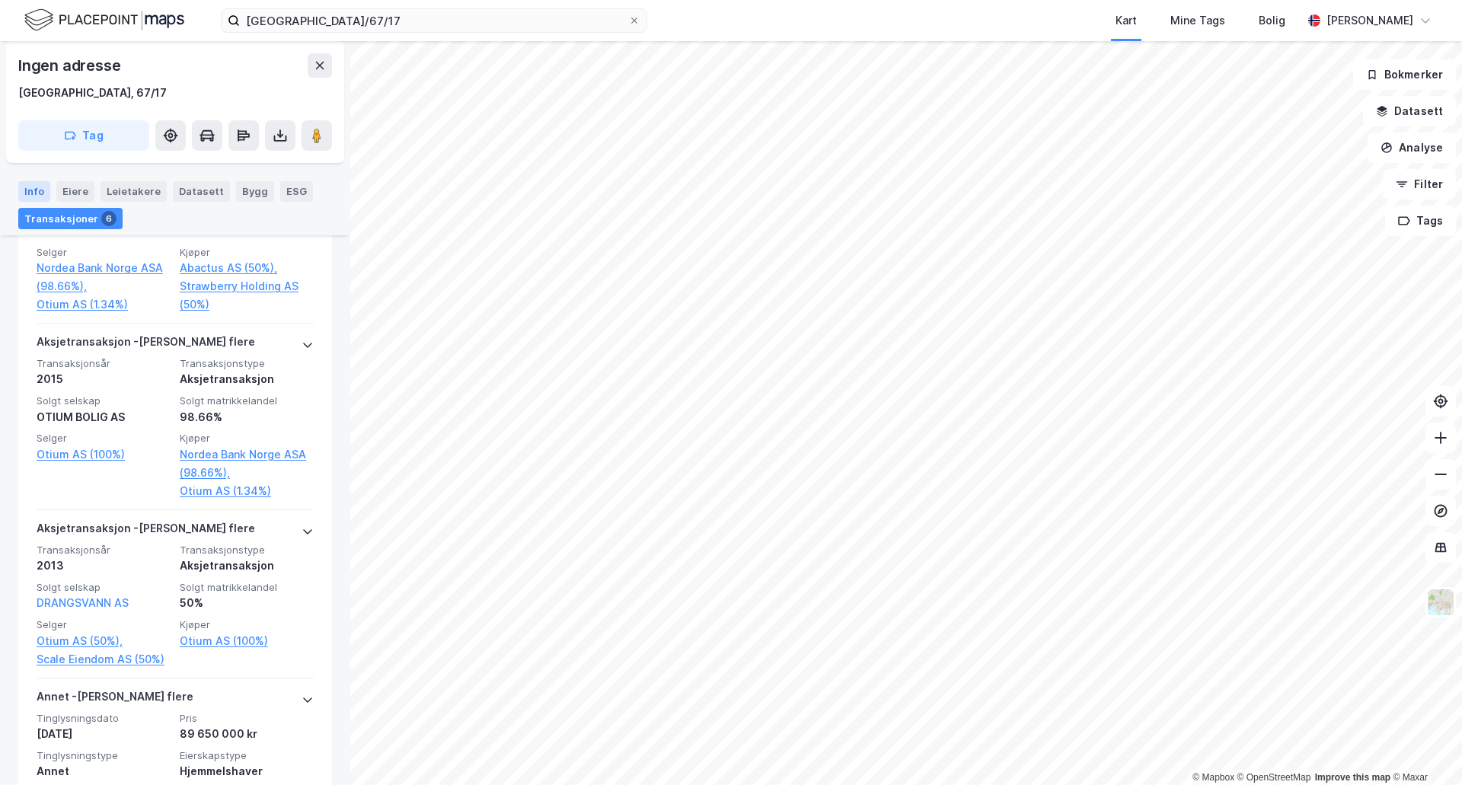
drag, startPoint x: 26, startPoint y: 181, endPoint x: 32, endPoint y: 187, distance: 8.6
click at [26, 181] on div "Info Eiere Leietakere Datasett Bygg ESG Transaksjoner 6" at bounding box center [175, 199] width 350 height 72
click at [34, 187] on div "Info" at bounding box center [34, 191] width 32 height 20
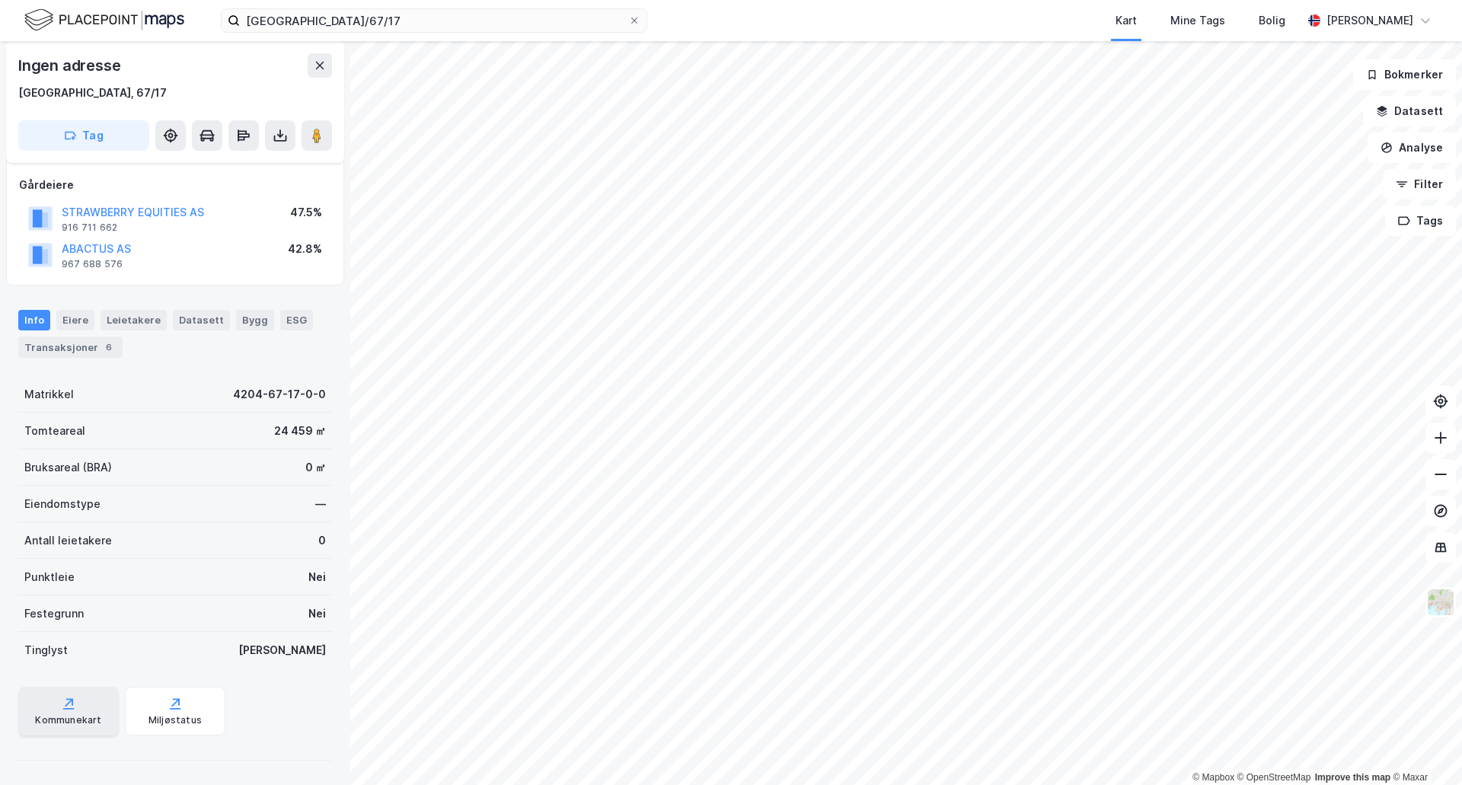
click at [84, 693] on div "Kommunekart" at bounding box center [68, 711] width 101 height 49
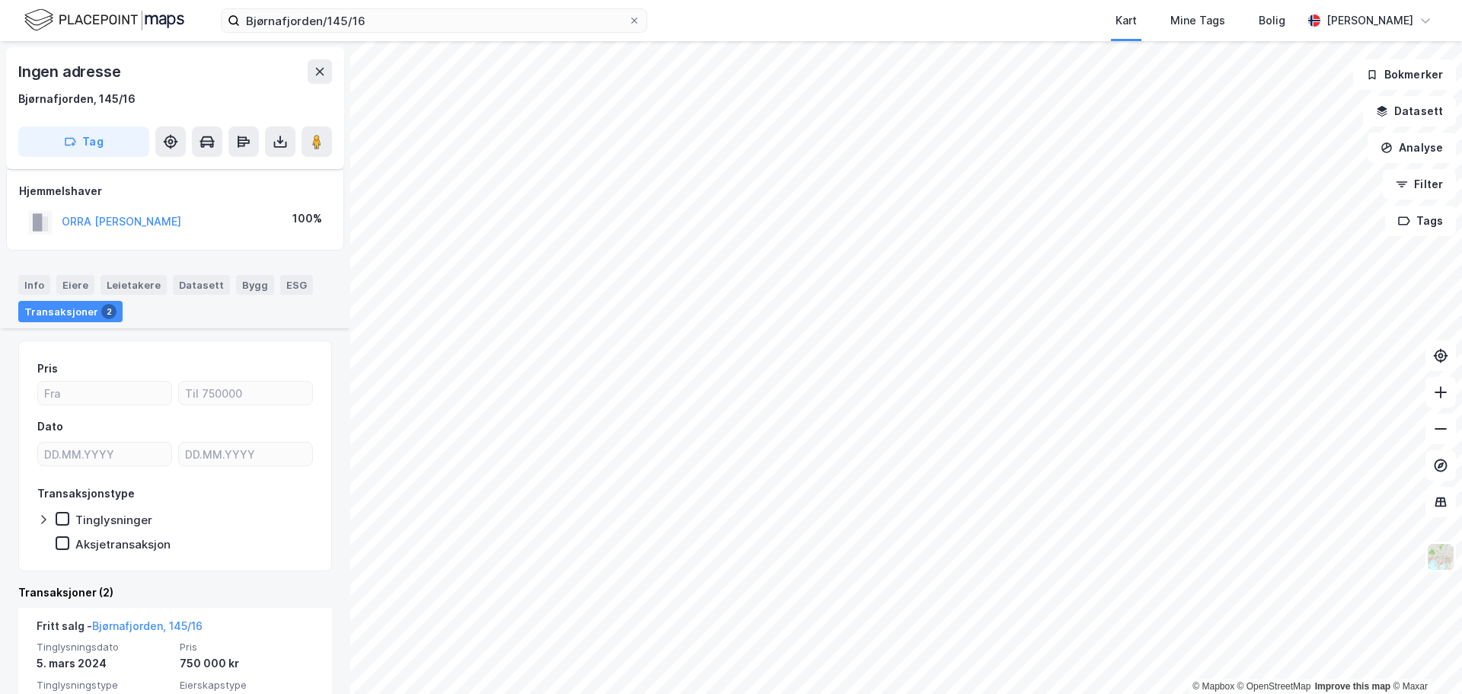
scroll to position [248, 0]
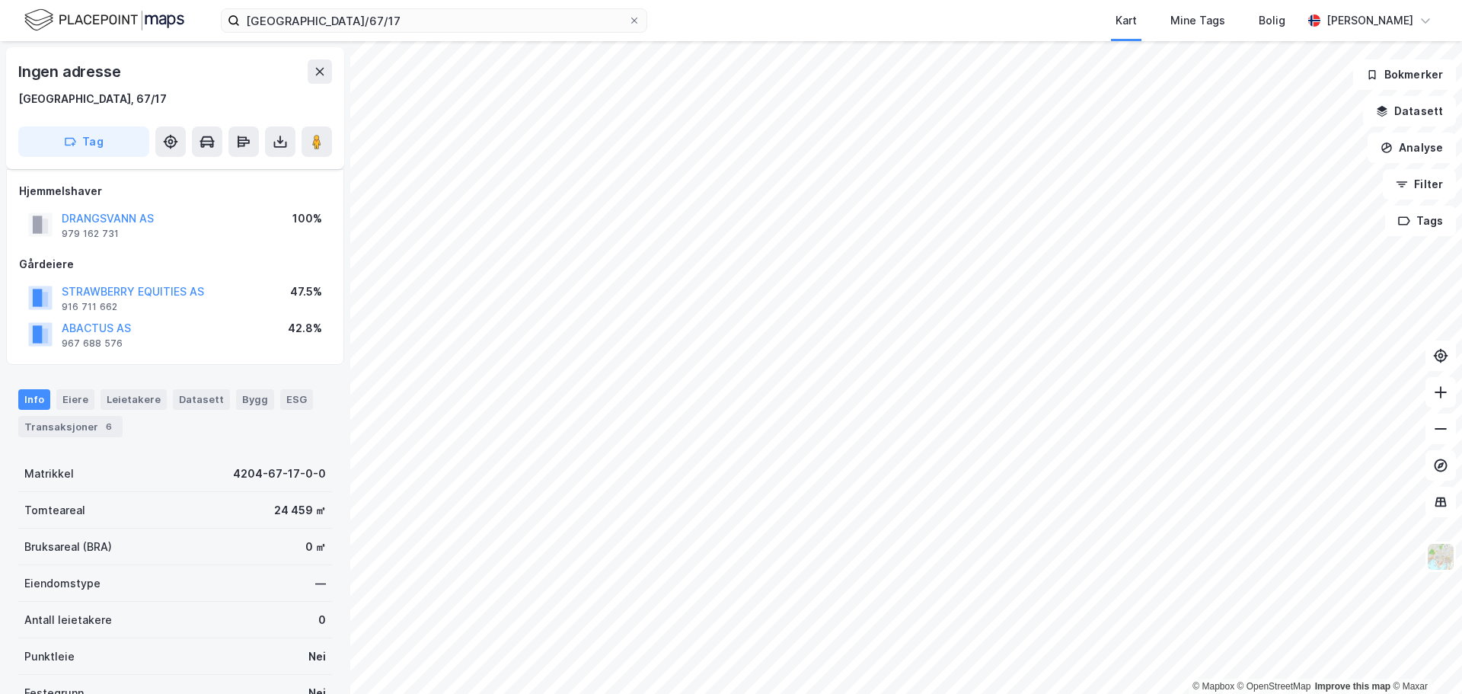
scroll to position [79, 0]
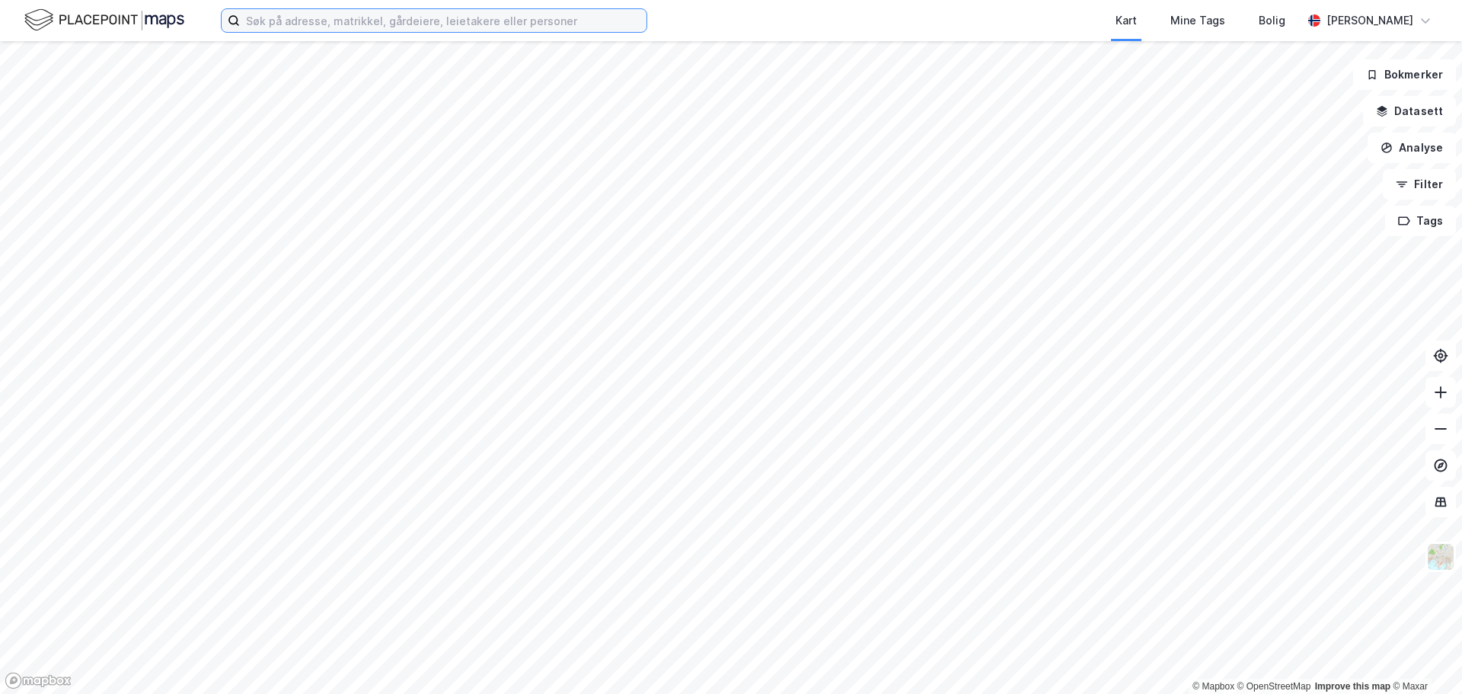
click at [369, 29] on input at bounding box center [443, 20] width 407 height 23
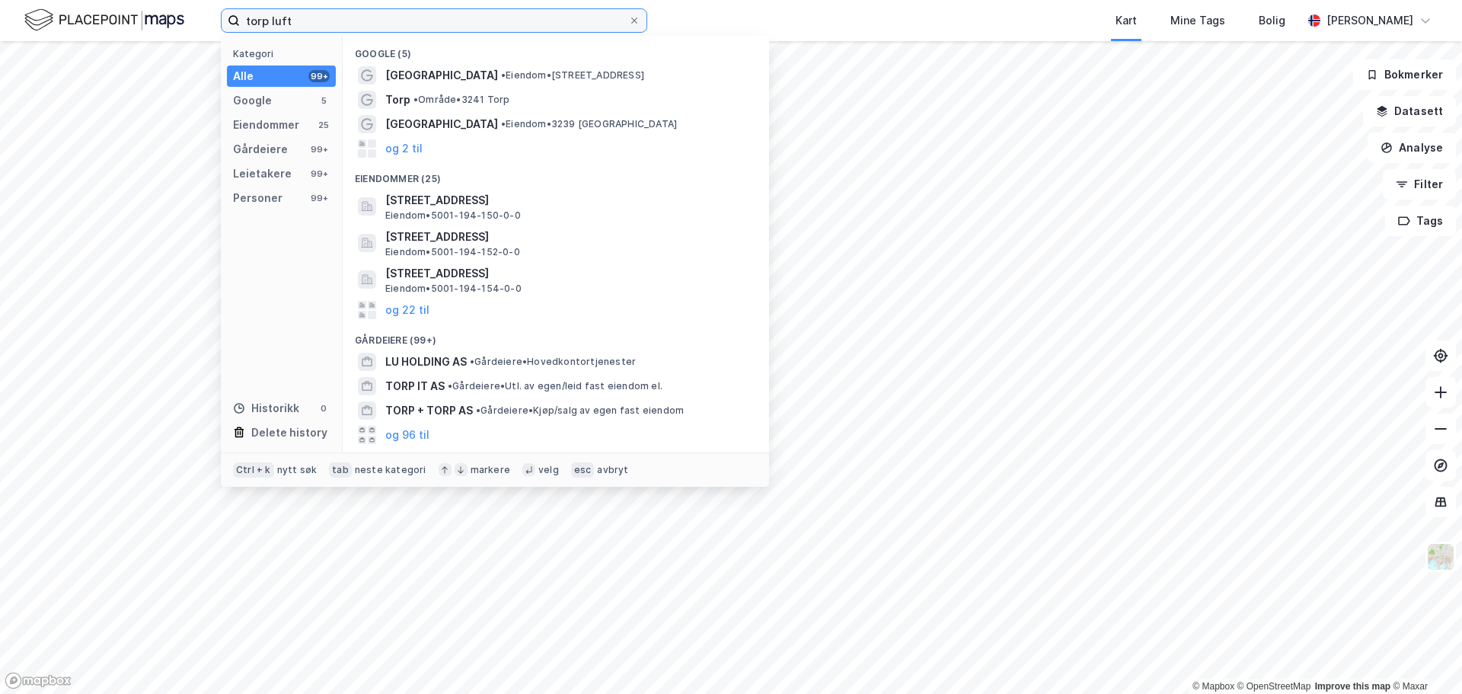
type input "torp luft"
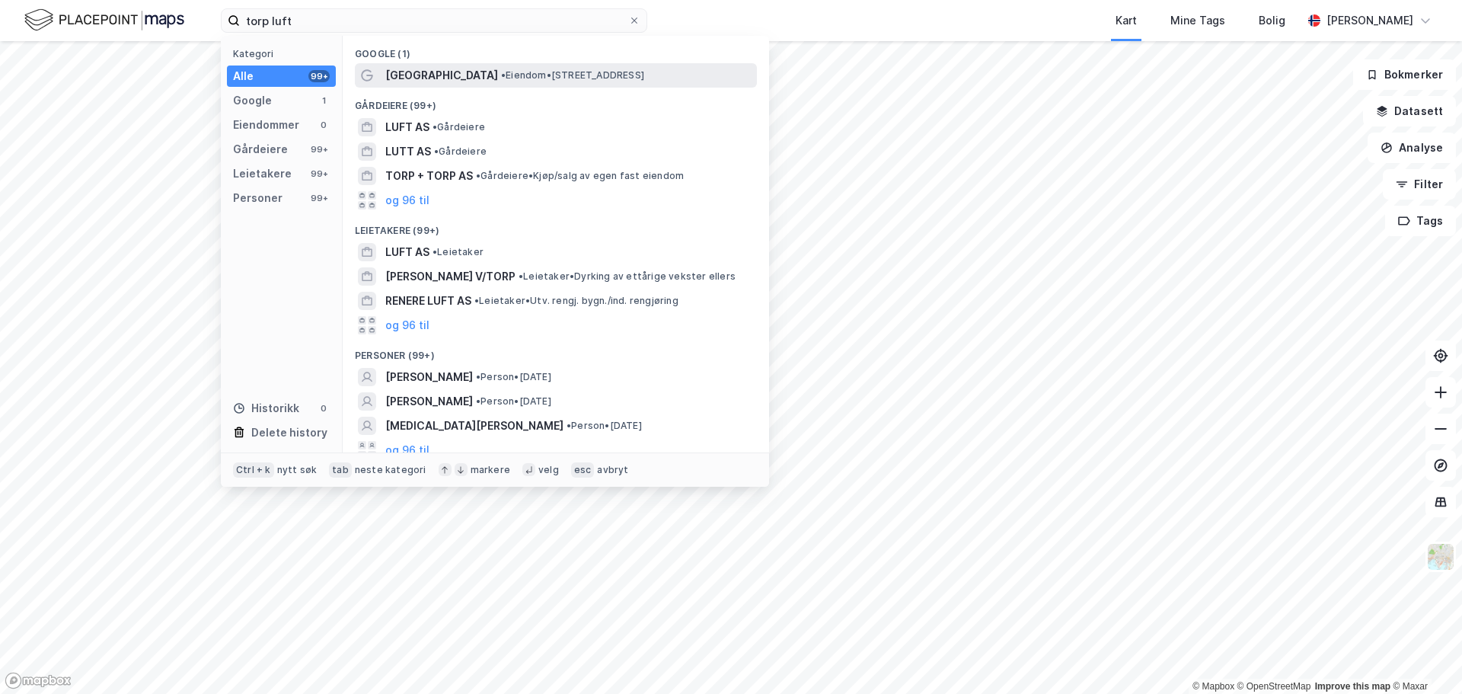
click at [428, 75] on span "[GEOGRAPHIC_DATA]" at bounding box center [441, 75] width 113 height 18
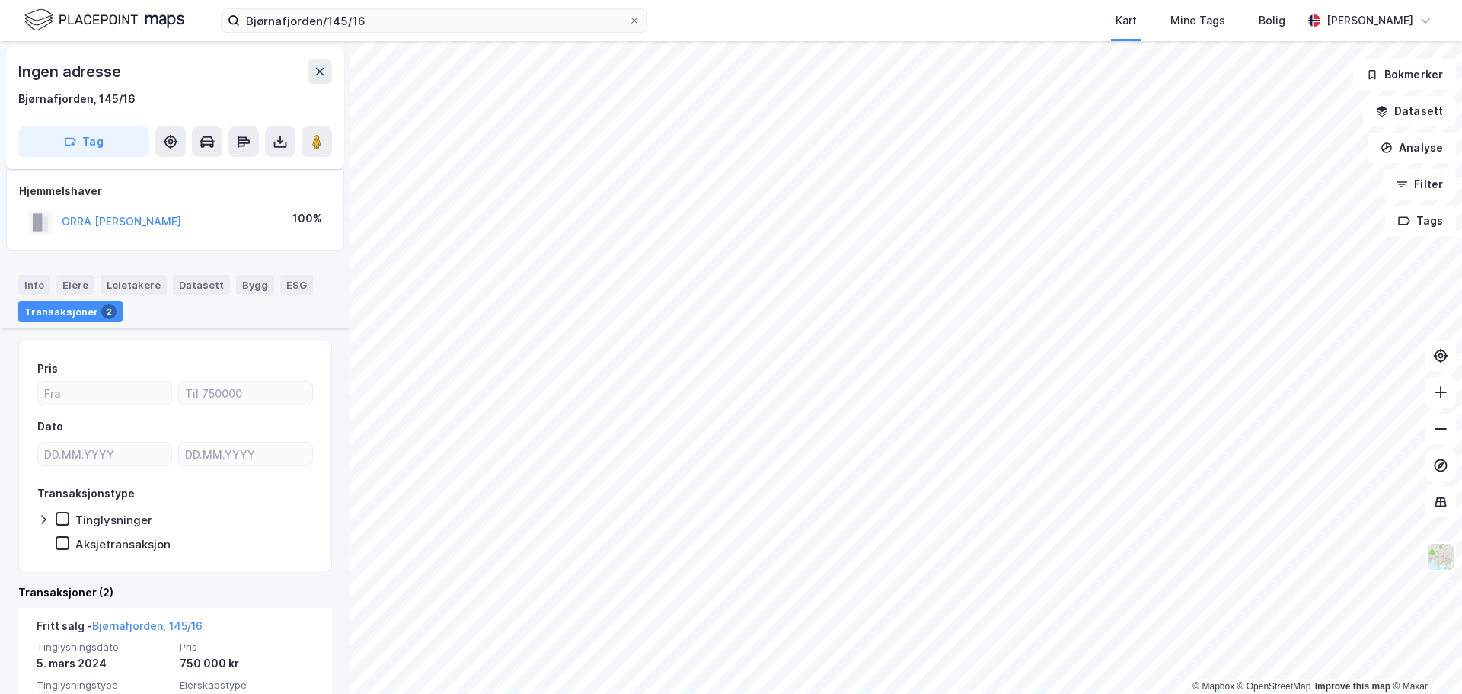
scroll to position [248, 0]
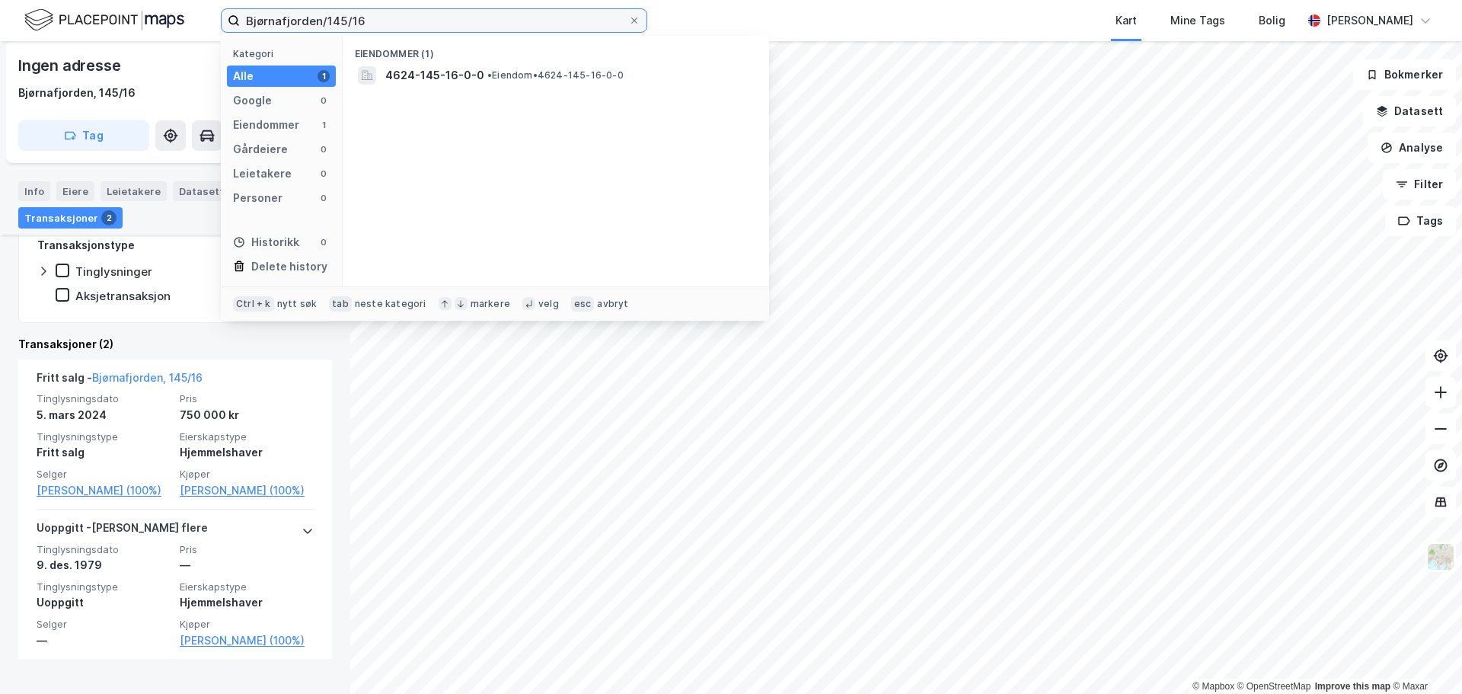
drag, startPoint x: 372, startPoint y: 24, endPoint x: 213, endPoint y: -5, distance: 161.0
click at [213, 0] on html "Bjørnafjorden/145/16 Kategori Alle 1 Google 0 Eiendommer 1 Gårdeiere 0 Leietake…" at bounding box center [731, 347] width 1462 height 694
type input "[GEOGRAPHIC_DATA]/67/17"
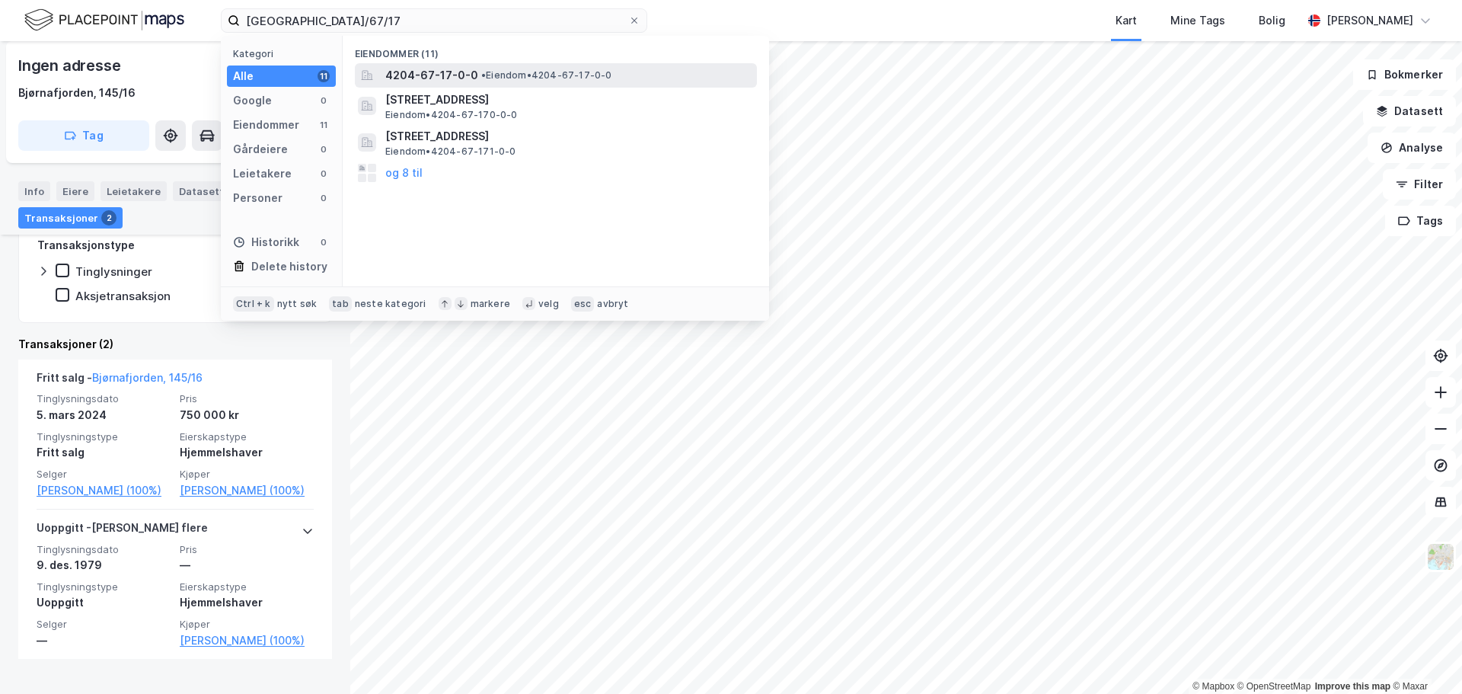
click at [400, 73] on span "4204-67-17-0-0" at bounding box center [431, 75] width 93 height 18
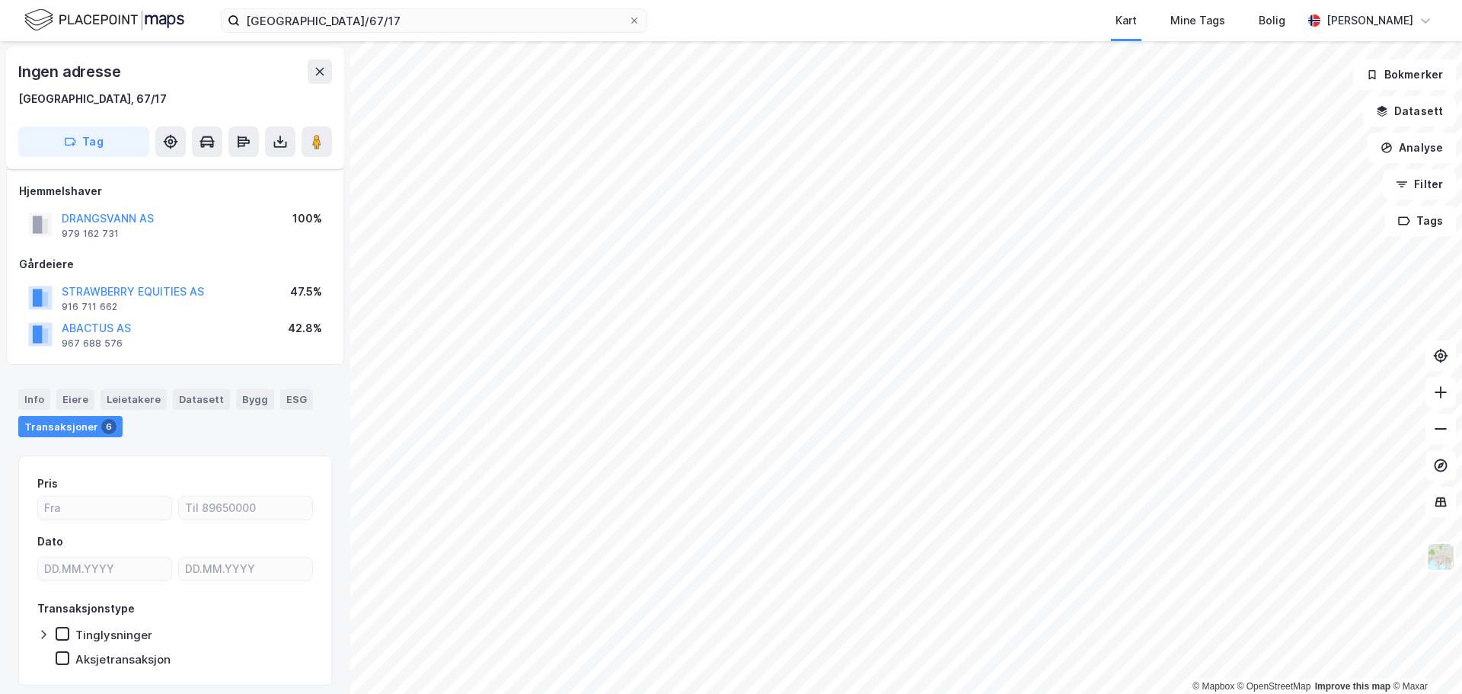
scroll to position [46, 0]
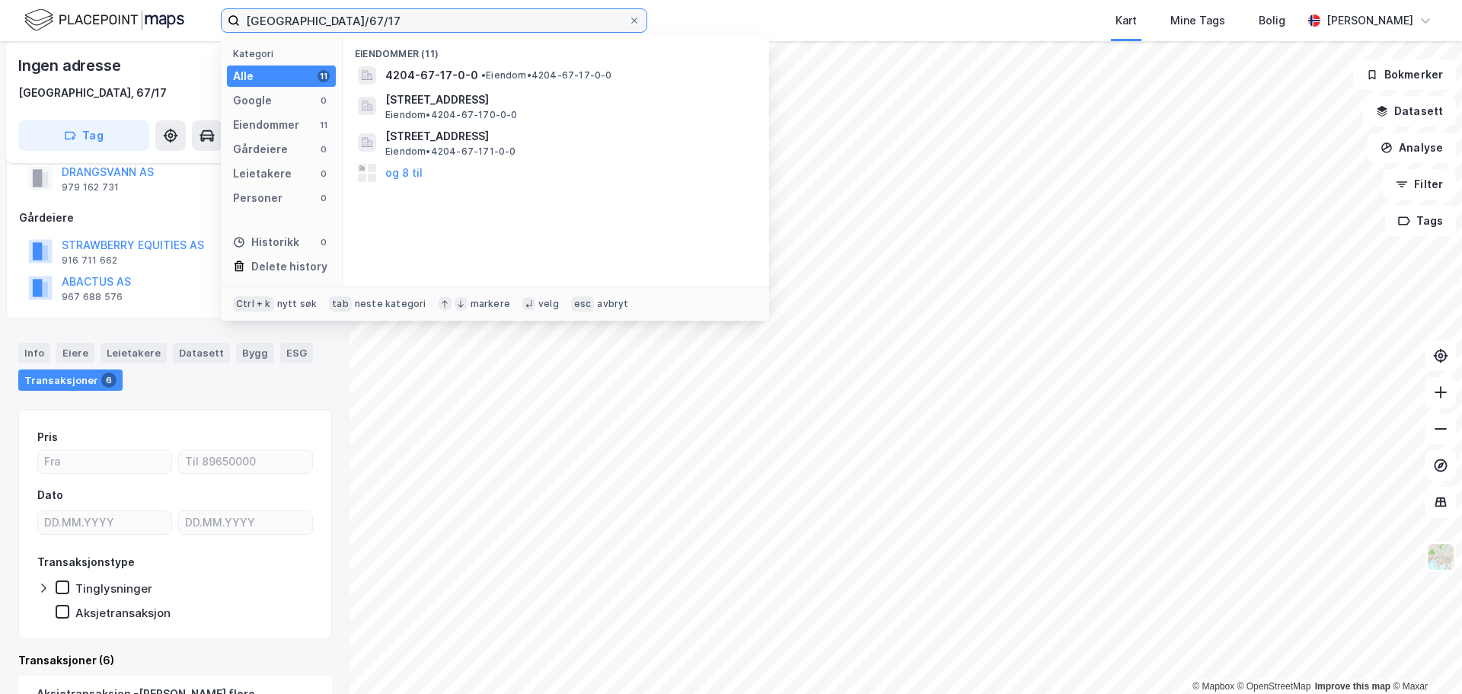
drag, startPoint x: 381, startPoint y: 17, endPoint x: 199, endPoint y: 8, distance: 182.2
click at [199, 8] on div "Kristiansand/67/17 Kategori Alle 11 Google 0 Eiendommer 11 Gårdeiere 0 Leietake…" at bounding box center [731, 20] width 1462 height 41
click at [836, 23] on div "Kart Mine Tags Bolig" at bounding box center [1012, 20] width 582 height 41
